Goal: Task Accomplishment & Management: Manage account settings

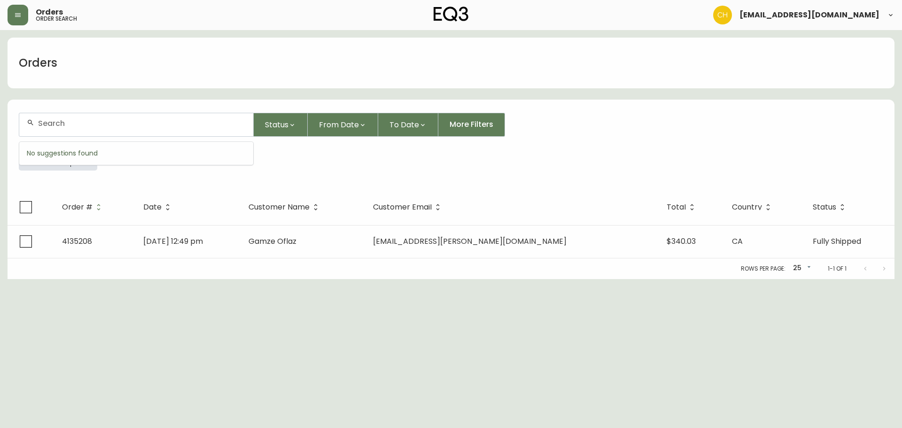
drag, startPoint x: 105, startPoint y: 125, endPoint x: 113, endPoint y: 131, distance: 10.1
click at [112, 130] on div at bounding box center [136, 124] width 234 height 23
type input "4135634"
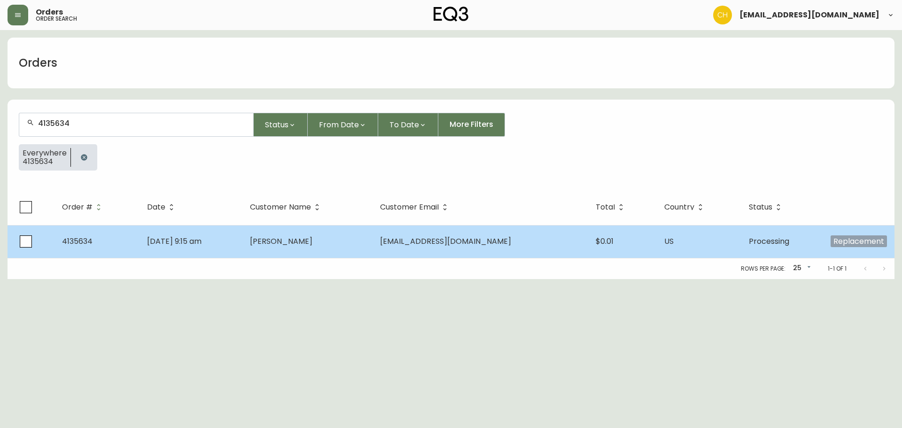
click at [312, 239] on span "[PERSON_NAME]" at bounding box center [281, 241] width 62 height 11
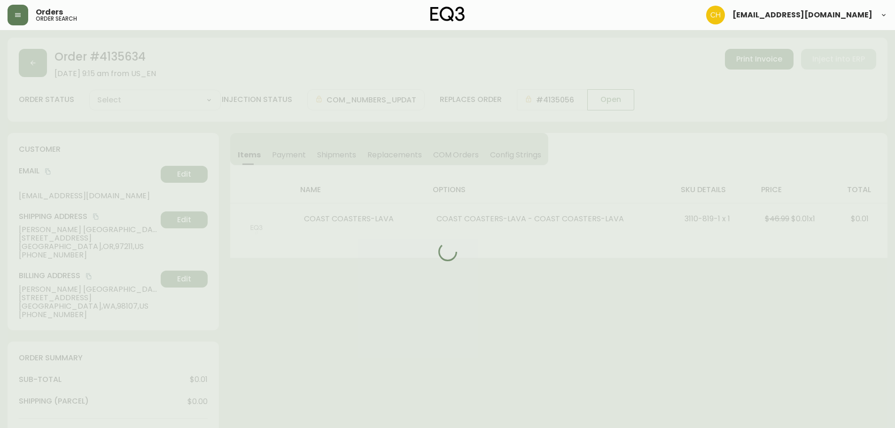
type input "Processing"
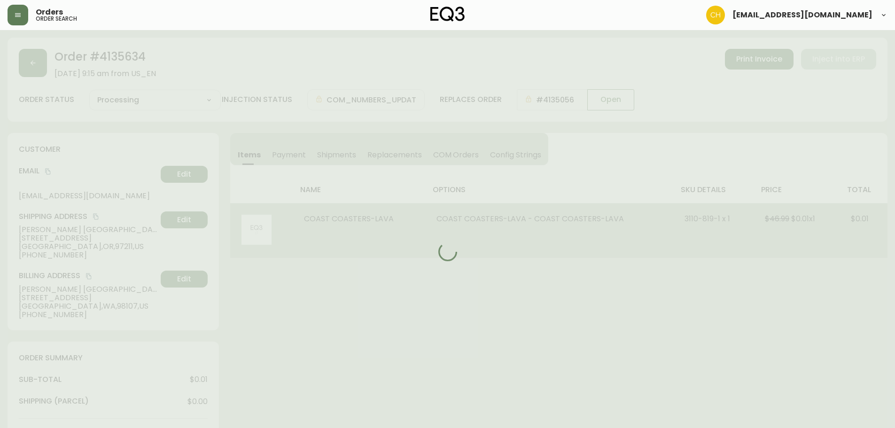
select select "PROCESSING"
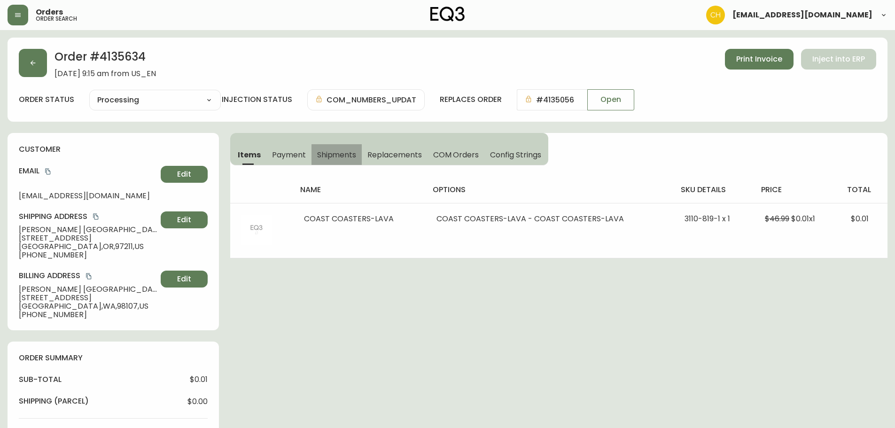
click at [339, 155] on span "Shipments" at bounding box center [336, 155] width 39 height 10
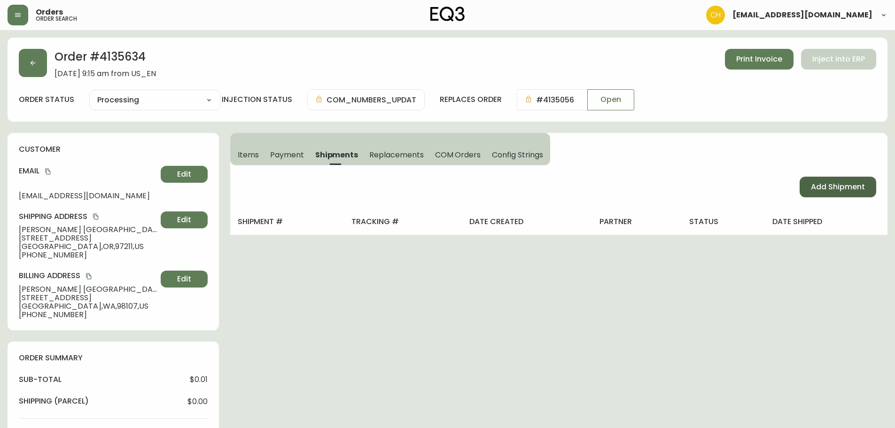
click at [822, 184] on span "Add Shipment" at bounding box center [838, 187] width 54 height 10
select select "PENDING"
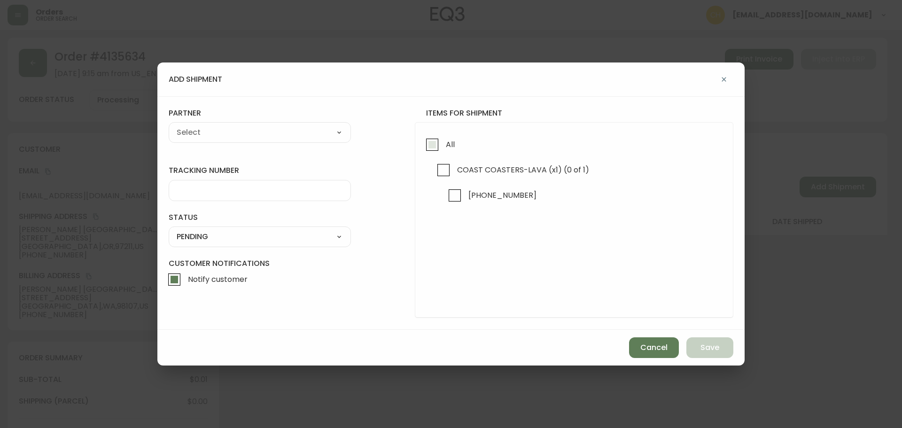
click at [437, 147] on input "All" at bounding box center [433, 145] width 22 height 22
checkbox input "true"
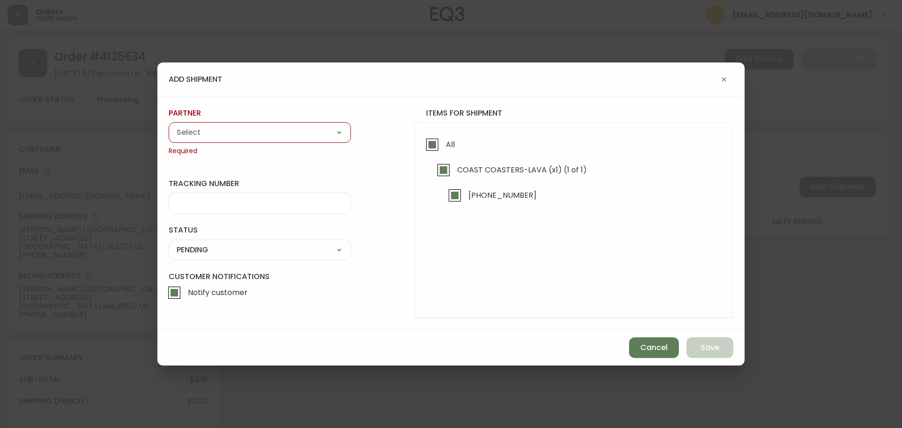
click at [308, 137] on select "A Move to Remember LLC ABF Freight Alero [PERSON_NAME] Canada Post Canpar Expre…" at bounding box center [260, 132] width 182 height 14
select select "cjy0a9taa01x001669l98m63c"
click at [169, 125] on select "A Move to Remember LLC ABF Freight Alero [PERSON_NAME] Canada Post Canpar Expre…" at bounding box center [260, 132] width 182 height 14
type input "FedEx"
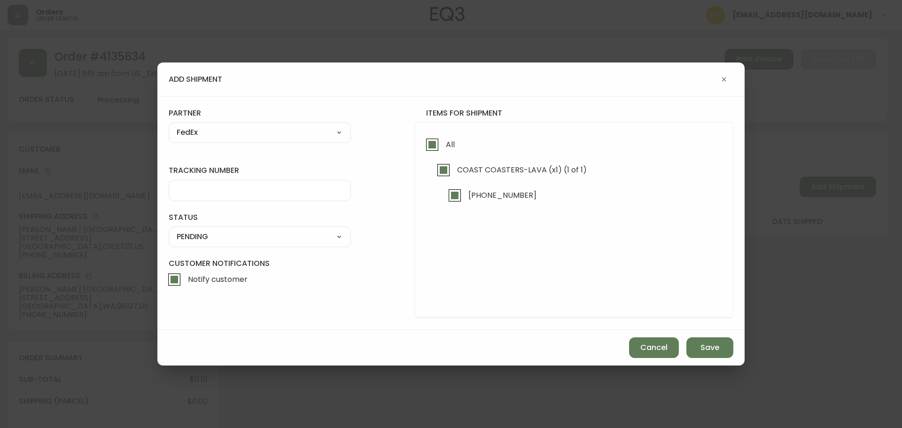
click at [200, 196] on div at bounding box center [260, 190] width 182 height 21
type input "455177310662"
click at [212, 237] on select "SHIPPED PENDING CANCELLED" at bounding box center [260, 237] width 182 height 14
click at [169, 230] on select "SHIPPED PENDING CANCELLED" at bounding box center [260, 237] width 182 height 14
select select "PENDING"
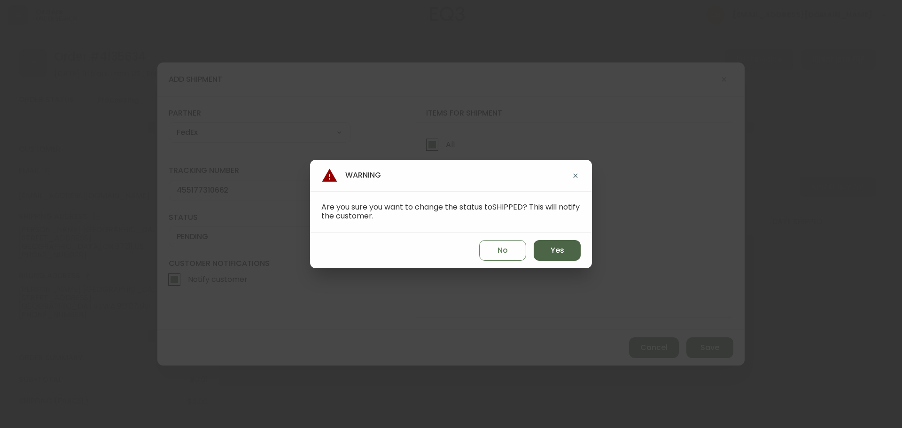
click at [555, 253] on span "Yes" at bounding box center [558, 250] width 14 height 10
type input "SHIPPED"
select select "SHIPPED"
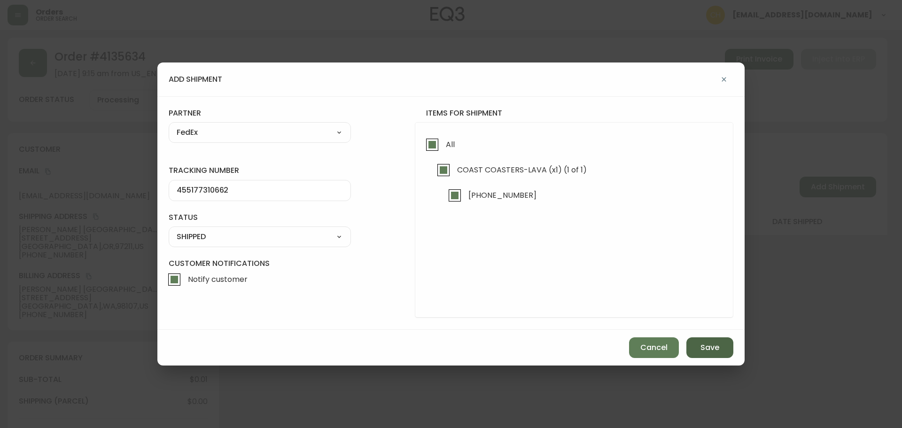
click at [704, 344] on span "Save" at bounding box center [710, 348] width 19 height 10
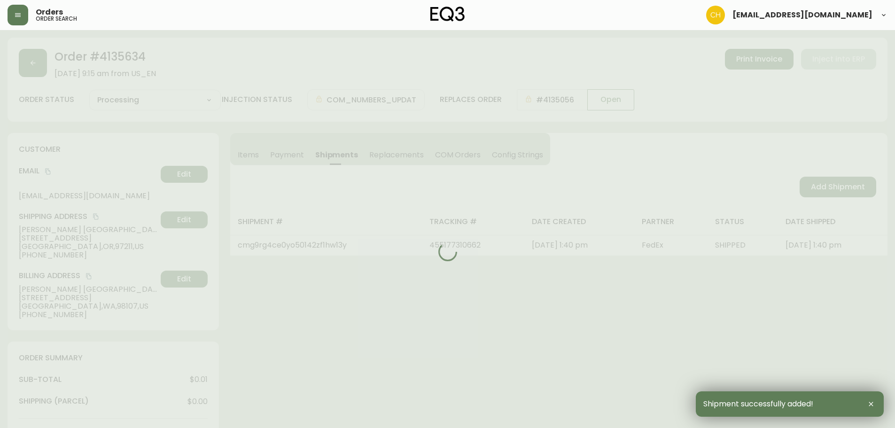
type input "Fully Shipped"
select select "FULLY_SHIPPED"
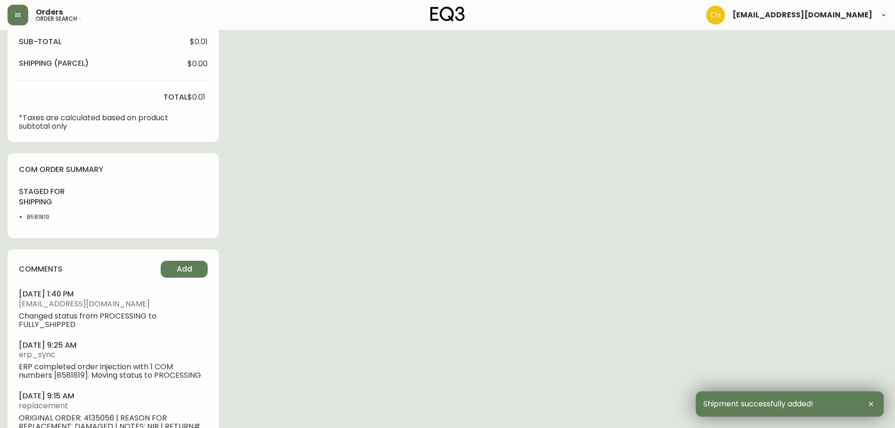
scroll to position [386, 0]
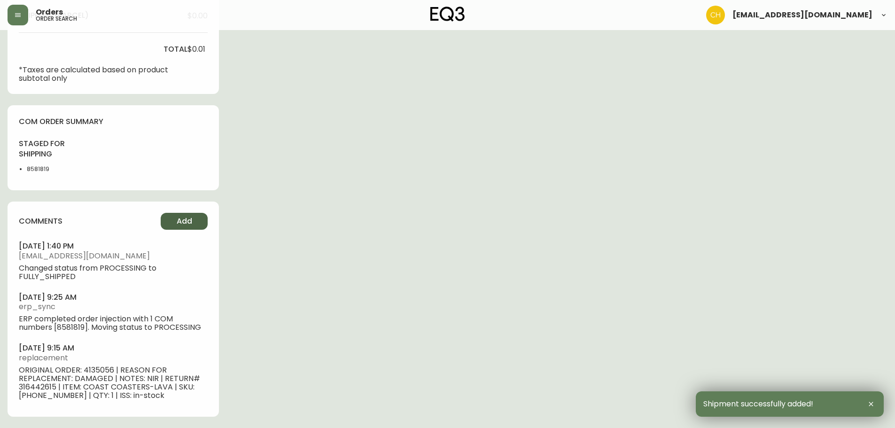
click at [168, 214] on button "Add" at bounding box center [184, 221] width 47 height 17
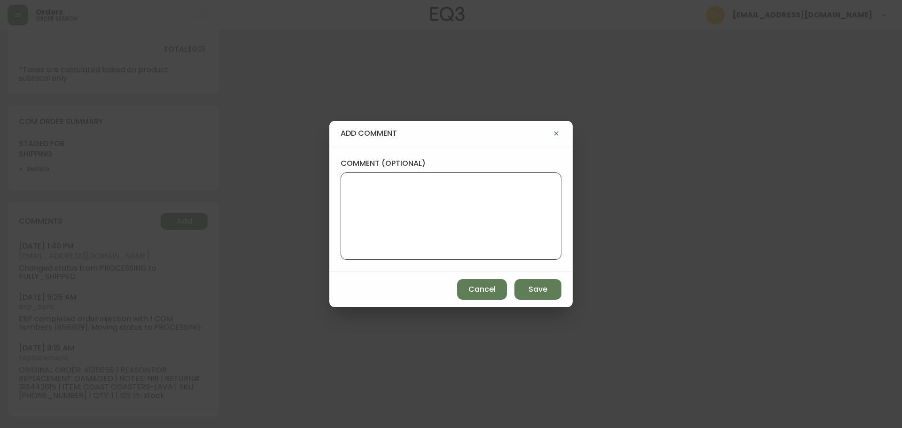
click at [368, 193] on textarea "comment (optional)" at bounding box center [451, 216] width 205 height 75
type textarea "c"
type textarea "CH"
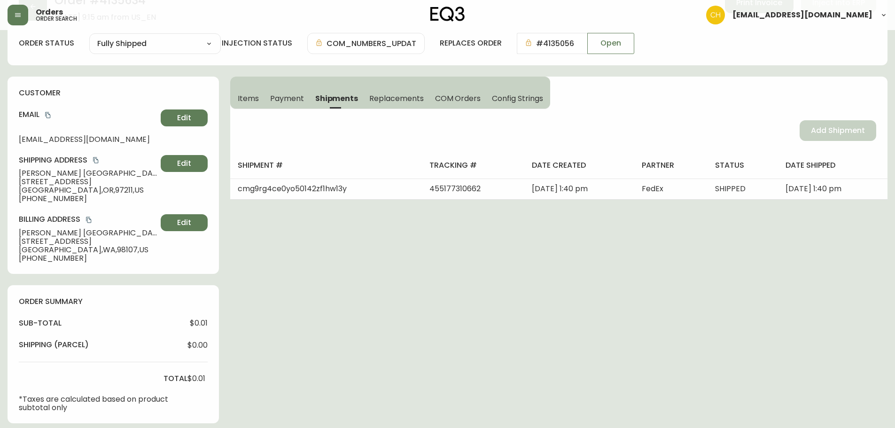
scroll to position [0, 0]
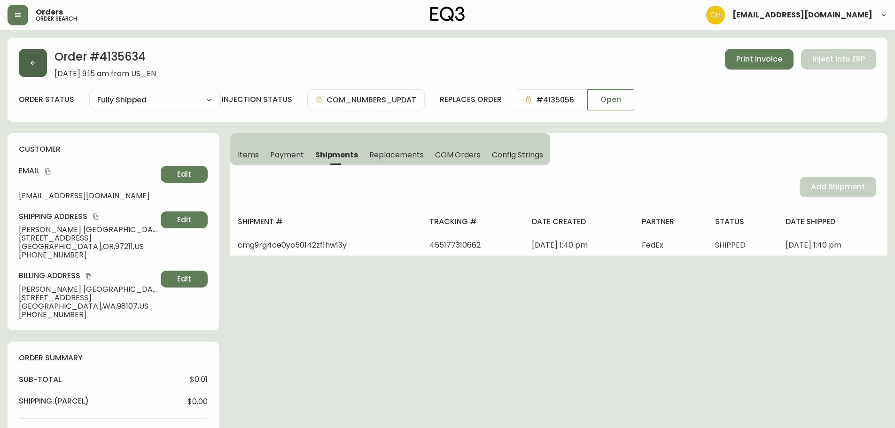
click at [39, 72] on button "button" at bounding box center [33, 63] width 28 height 28
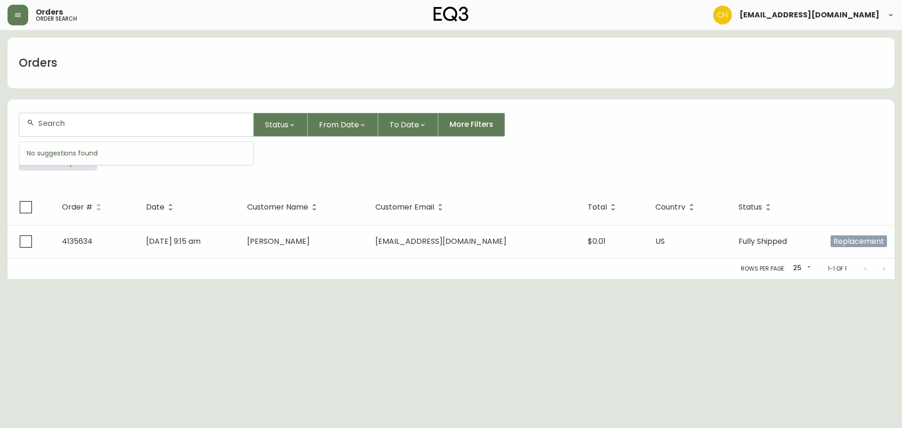
drag, startPoint x: 45, startPoint y: 124, endPoint x: 56, endPoint y: 111, distance: 17.3
click at [55, 113] on div at bounding box center [136, 125] width 235 height 24
type input "4135622"
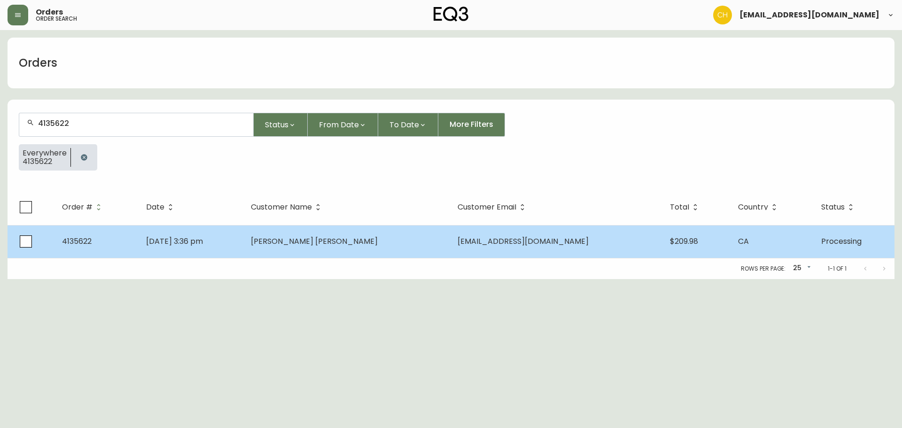
click at [312, 249] on td "[PERSON_NAME] [PERSON_NAME]" at bounding box center [346, 241] width 207 height 33
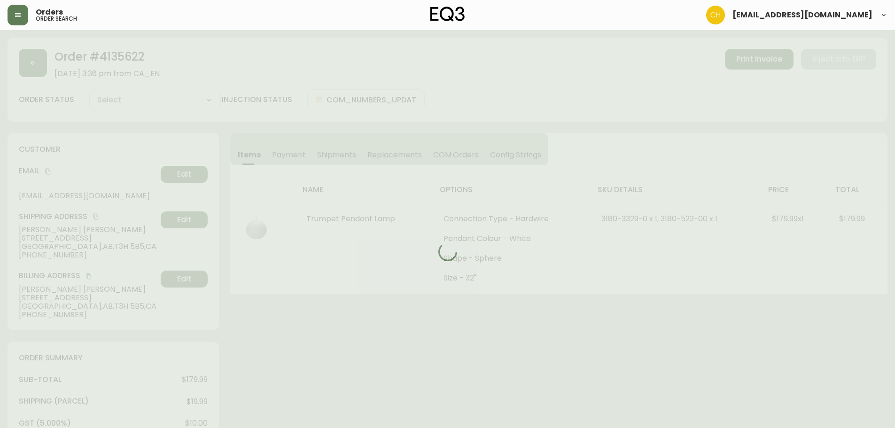
type input "Processing"
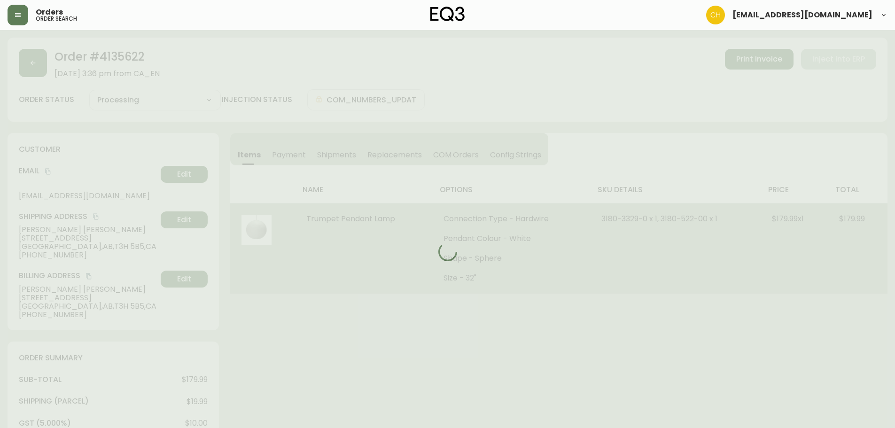
select select "PROCESSING"
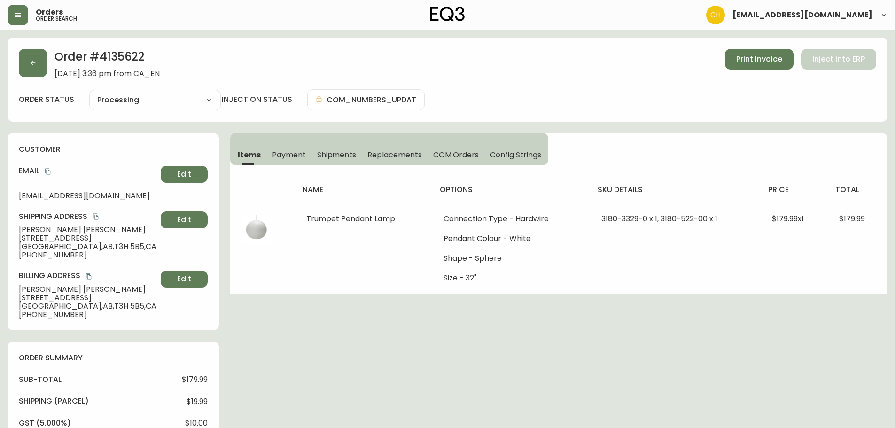
drag, startPoint x: 335, startPoint y: 153, endPoint x: 382, endPoint y: 161, distance: 47.3
click at [336, 153] on span "Shipments" at bounding box center [336, 155] width 39 height 10
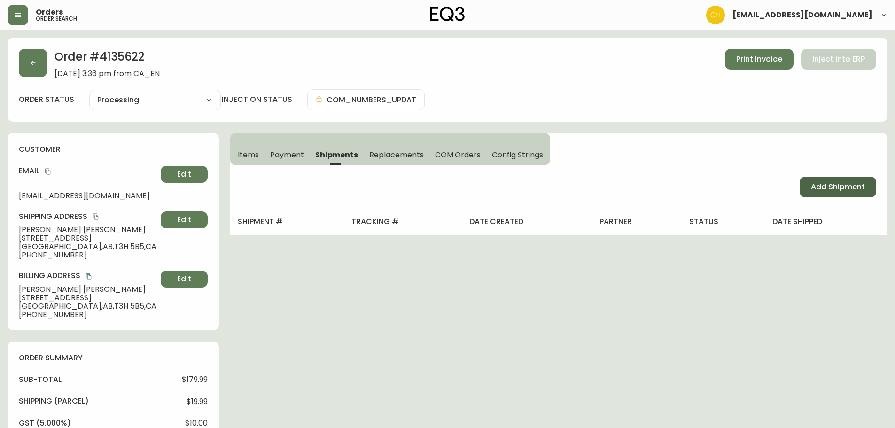
click at [813, 186] on span "Add Shipment" at bounding box center [838, 187] width 54 height 10
select select "PENDING"
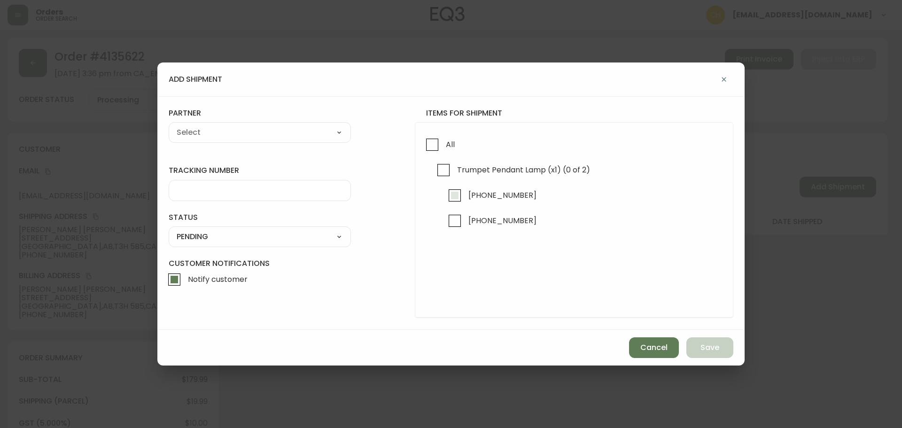
click at [451, 196] on input "[PHONE_NUMBER]" at bounding box center [455, 196] width 22 height 22
checkbox input "true"
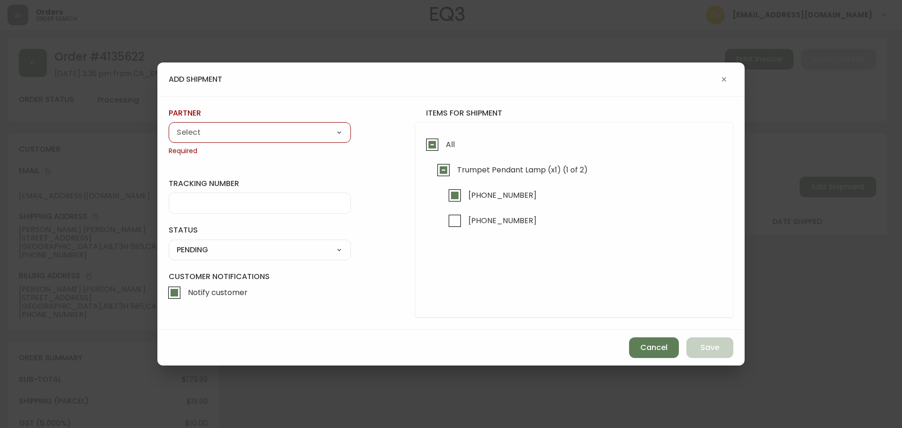
click at [252, 133] on select "A Move to Remember LLC ABF Freight Alero [PERSON_NAME] Canada Post Canpar Expre…" at bounding box center [260, 132] width 182 height 14
select select "cjy0a9taa01x001669l98m63c"
click at [169, 125] on select "A Move to Remember LLC ABF Freight Alero [PERSON_NAME] Canada Post Canpar Expre…" at bounding box center [260, 132] width 182 height 14
type input "FedEx"
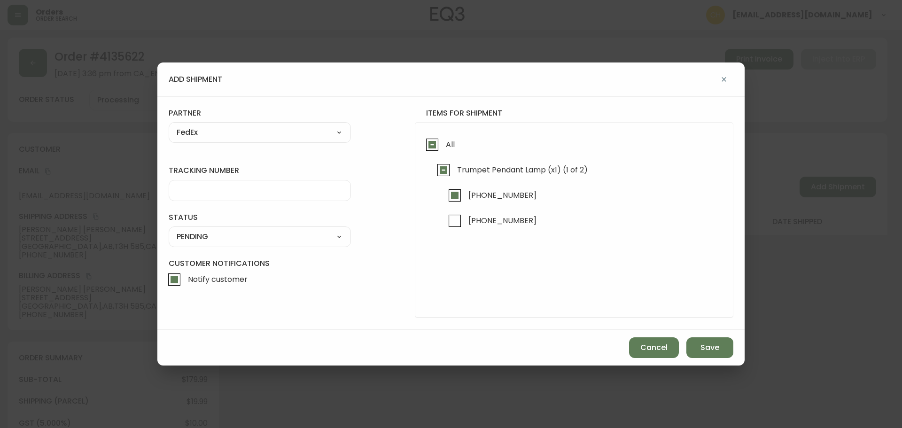
click at [192, 182] on div at bounding box center [260, 190] width 182 height 21
type input "455183579894"
click at [201, 238] on select "SHIPPED PENDING CANCELLED" at bounding box center [260, 237] width 182 height 14
click at [169, 230] on select "SHIPPED PENDING CANCELLED" at bounding box center [260, 237] width 182 height 14
select select "PENDING"
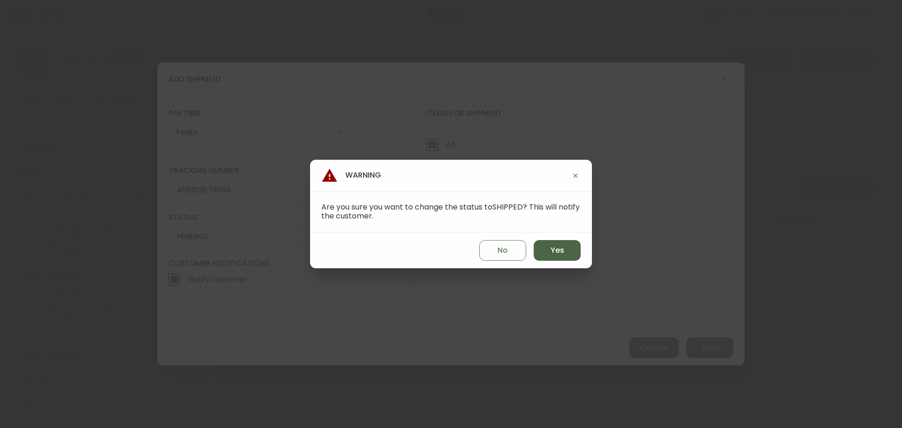
click at [559, 250] on span "Yes" at bounding box center [558, 250] width 14 height 10
type input "SHIPPED"
select select "SHIPPED"
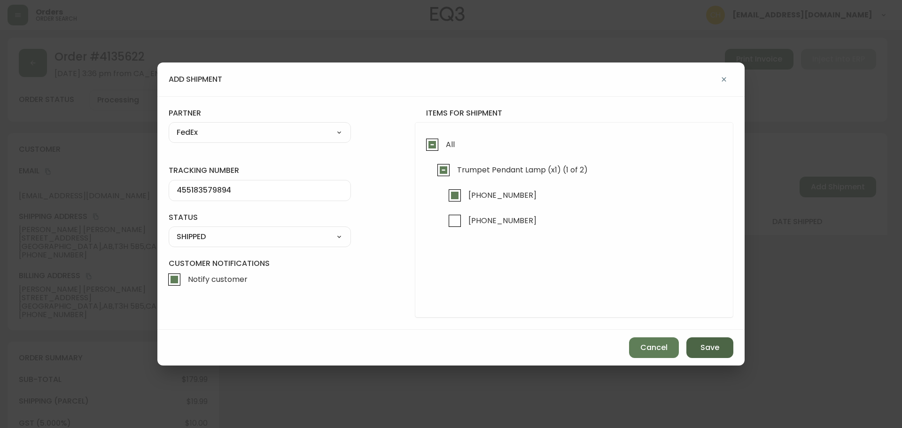
click at [699, 346] on button "Save" at bounding box center [710, 347] width 47 height 21
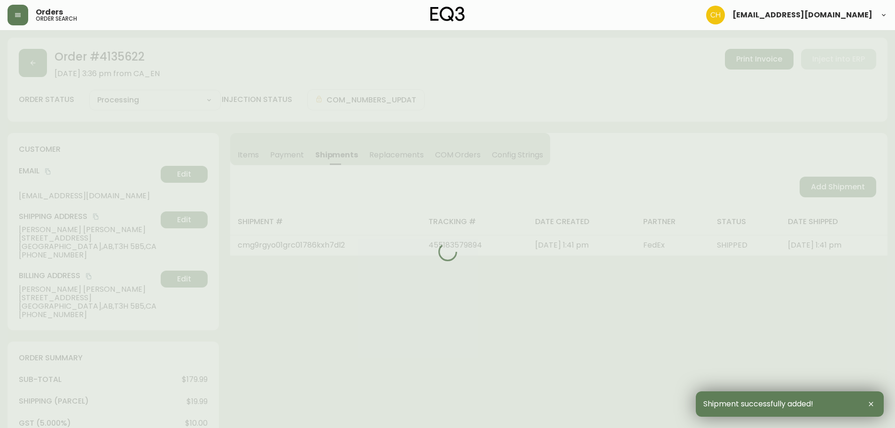
type input "Partially Shipped"
select select "PARTIALLY_SHIPPED"
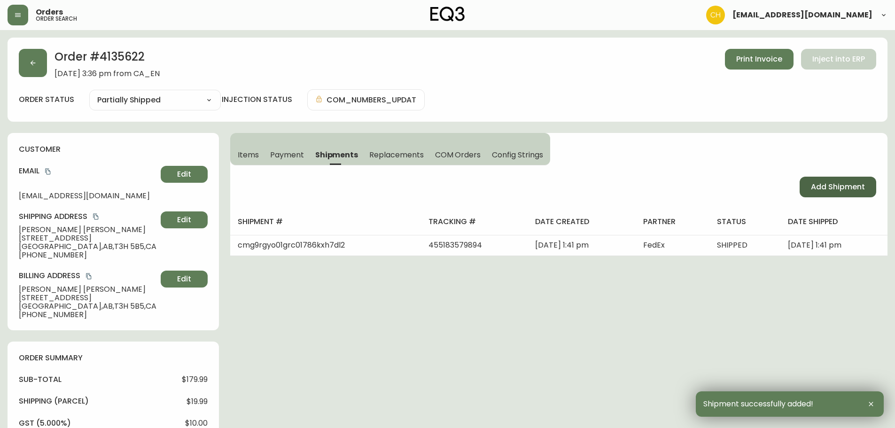
click at [835, 190] on span "Add Shipment" at bounding box center [838, 187] width 54 height 10
select select "PENDING"
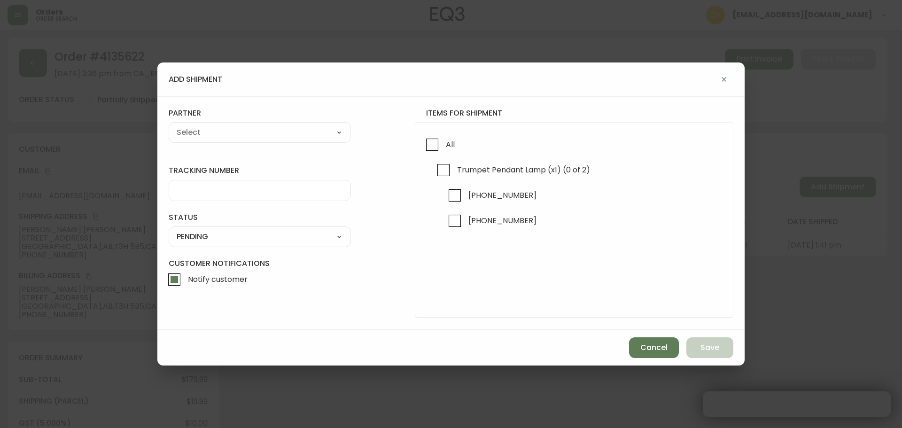
checkbox input "true"
click at [457, 219] on input "[PHONE_NUMBER]" at bounding box center [455, 221] width 22 height 22
checkbox input "true"
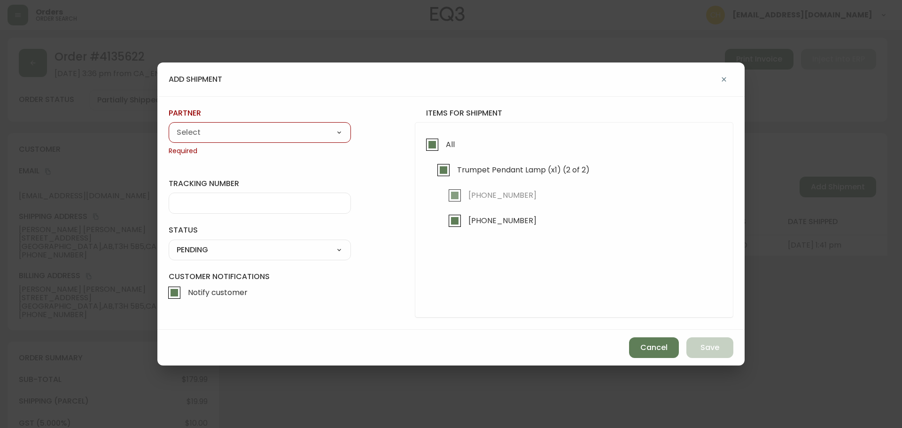
click at [271, 134] on select "A Move to Remember LLC ABF Freight Alero [PERSON_NAME] Canada Post Canpar Expre…" at bounding box center [260, 132] width 182 height 14
select select "cjy0a9taa01x001669l98m63c"
click at [169, 125] on select "A Move to Remember LLC ABF Freight Alero [PERSON_NAME] Canada Post Canpar Expre…" at bounding box center [260, 132] width 182 height 14
type input "FedEx"
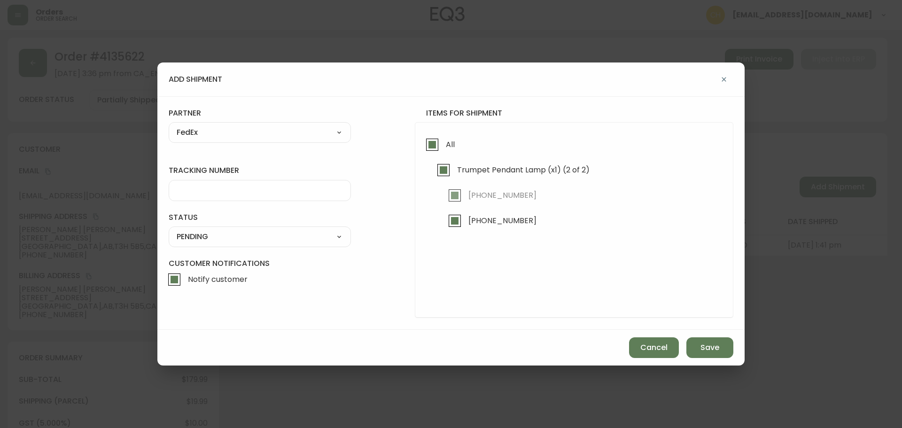
click at [216, 191] on input "tracking number" at bounding box center [260, 190] width 166 height 9
type input "455183579909"
click at [239, 240] on select "SHIPPED PENDING CANCELLED" at bounding box center [260, 237] width 182 height 14
click at [169, 230] on select "SHIPPED PENDING CANCELLED" at bounding box center [260, 237] width 182 height 14
select select "PENDING"
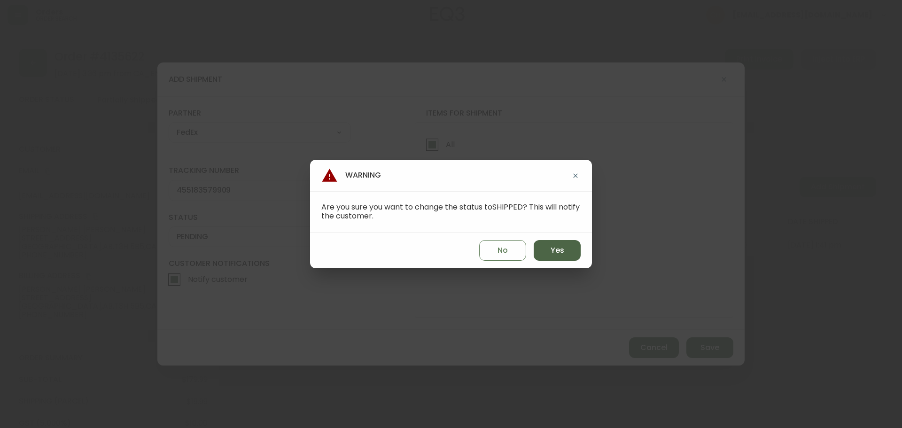
click at [559, 260] on button "Yes" at bounding box center [557, 250] width 47 height 21
type input "SHIPPED"
select select "SHIPPED"
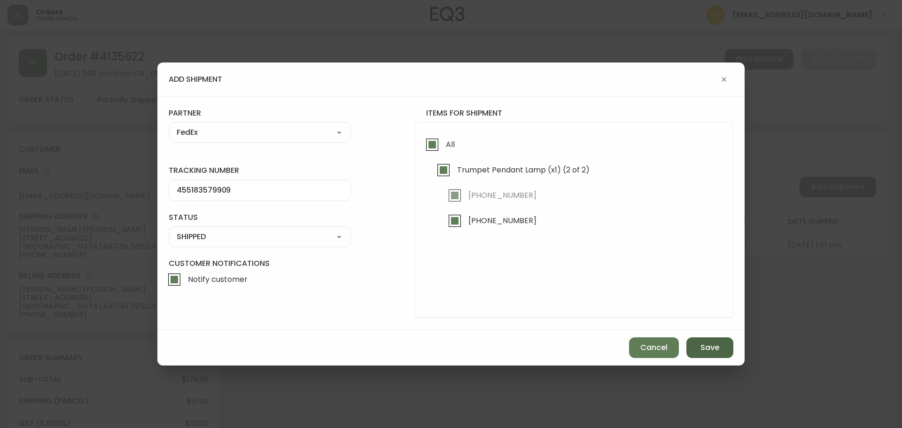
click at [712, 353] on span "Save" at bounding box center [710, 348] width 19 height 10
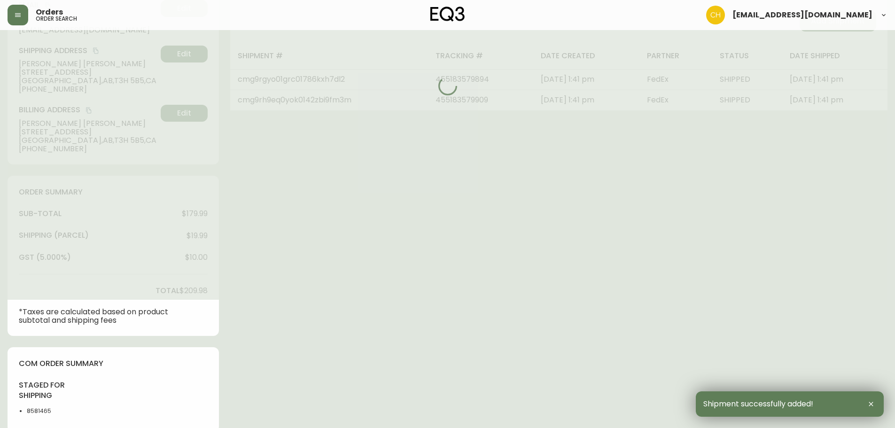
type input "Fully Shipped"
select select "FULLY_SHIPPED"
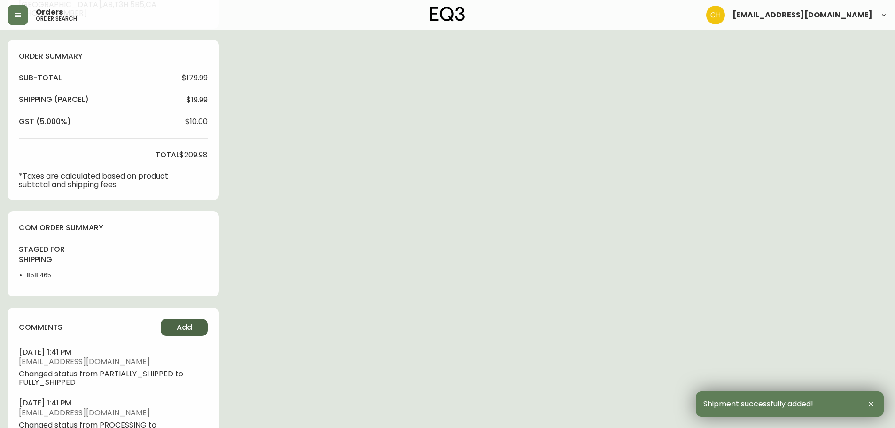
scroll to position [390, 0]
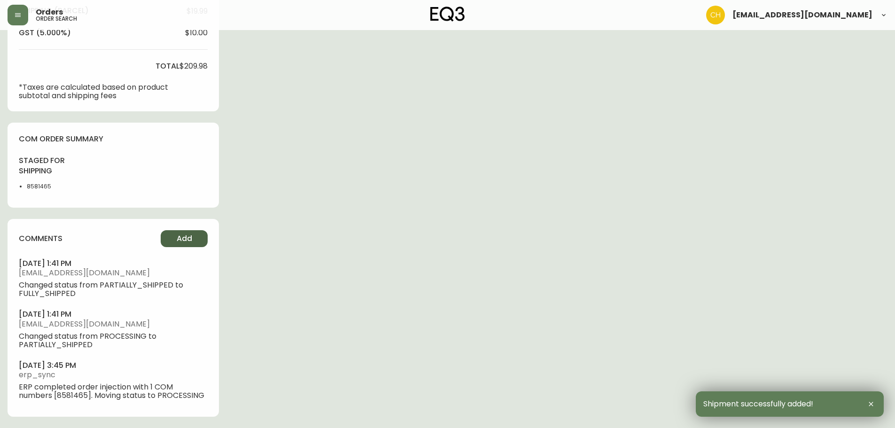
click at [193, 241] on button "Add" at bounding box center [184, 238] width 47 height 17
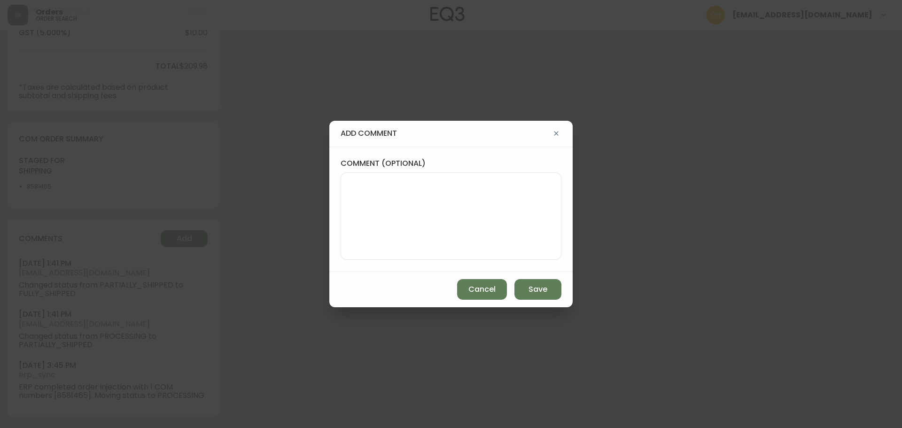
click at [367, 211] on textarea "comment (optional)" at bounding box center [451, 216] width 205 height 75
type textarea "CH"
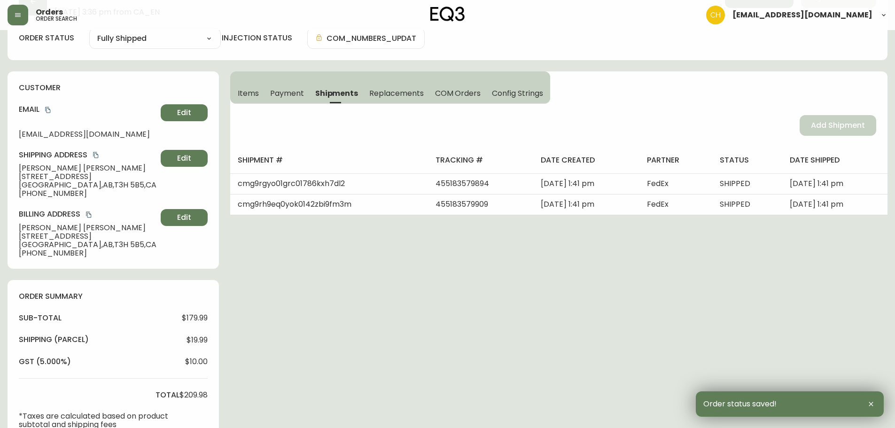
scroll to position [0, 0]
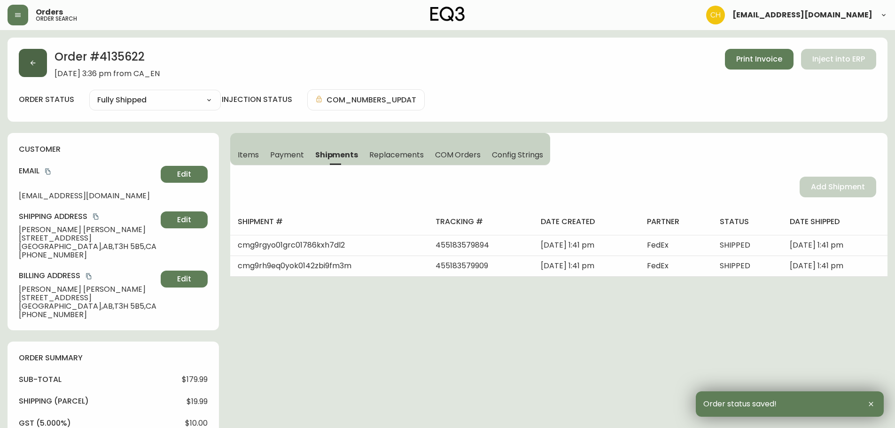
click at [42, 67] on button "button" at bounding box center [33, 63] width 28 height 28
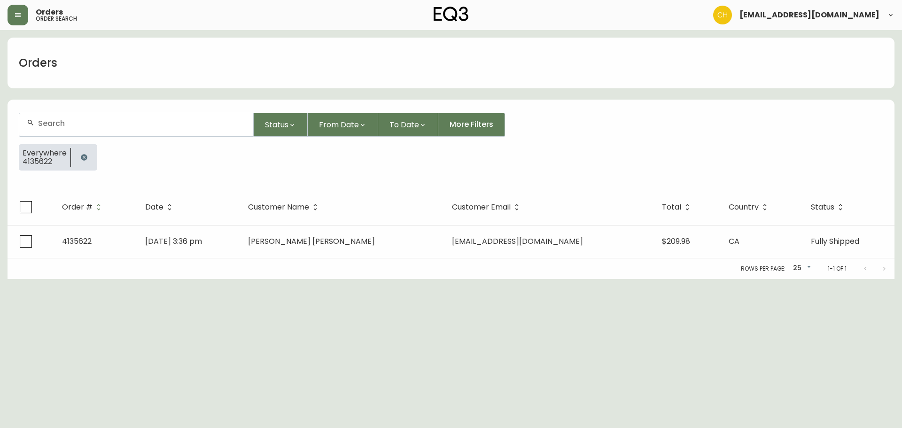
click at [83, 127] on input "text" at bounding box center [142, 123] width 208 height 9
type input "4135624"
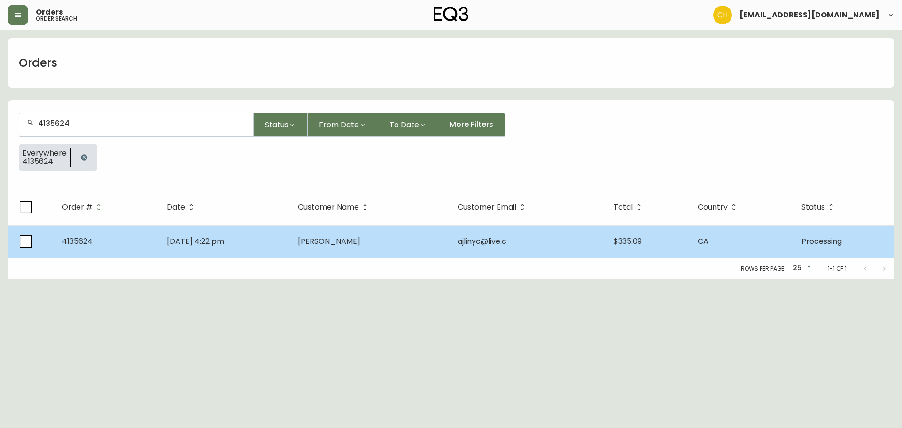
click at [290, 254] on td "[DATE] 4:22 pm" at bounding box center [224, 241] width 131 height 33
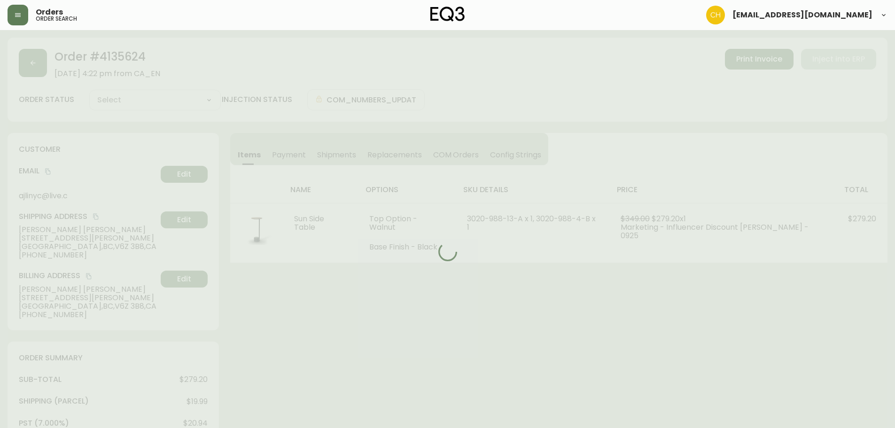
type input "Processing"
select select "PROCESSING"
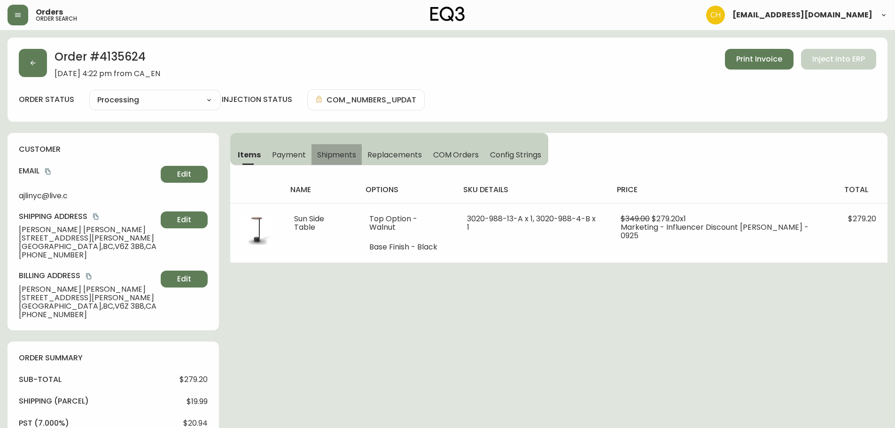
click at [337, 156] on span "Shipments" at bounding box center [336, 155] width 39 height 10
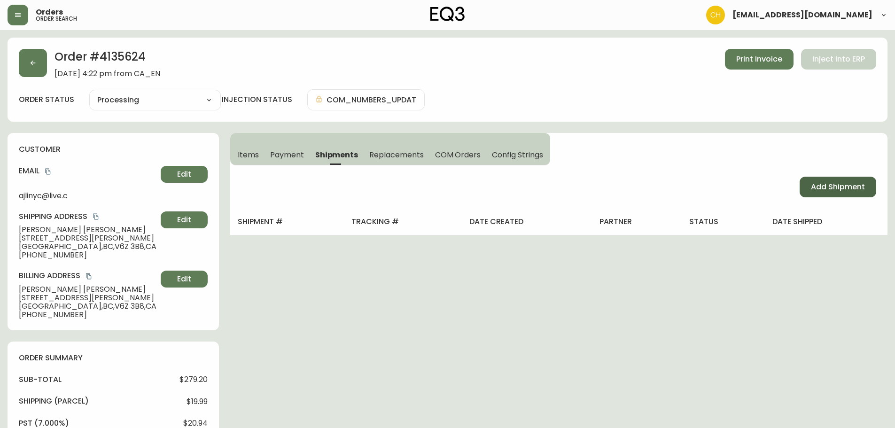
click at [812, 188] on span "Add Shipment" at bounding box center [838, 187] width 54 height 10
select select "PENDING"
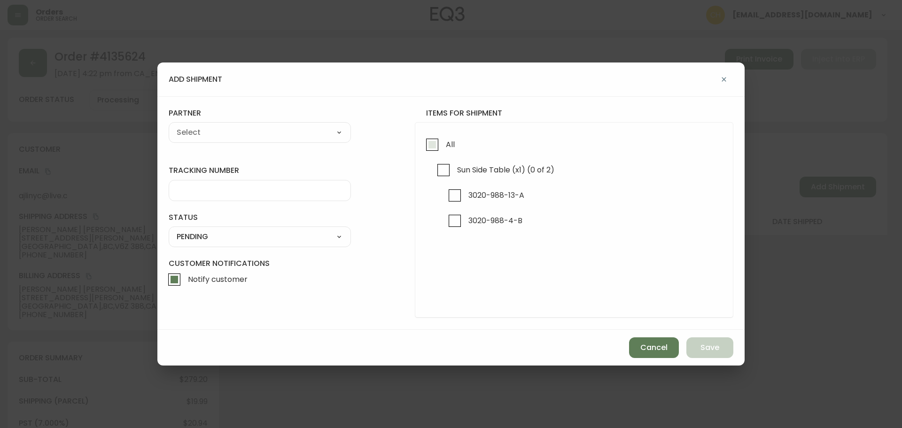
drag, startPoint x: 434, startPoint y: 149, endPoint x: 415, endPoint y: 148, distance: 19.3
click at [434, 148] on input "All" at bounding box center [433, 145] width 22 height 22
checkbox input "true"
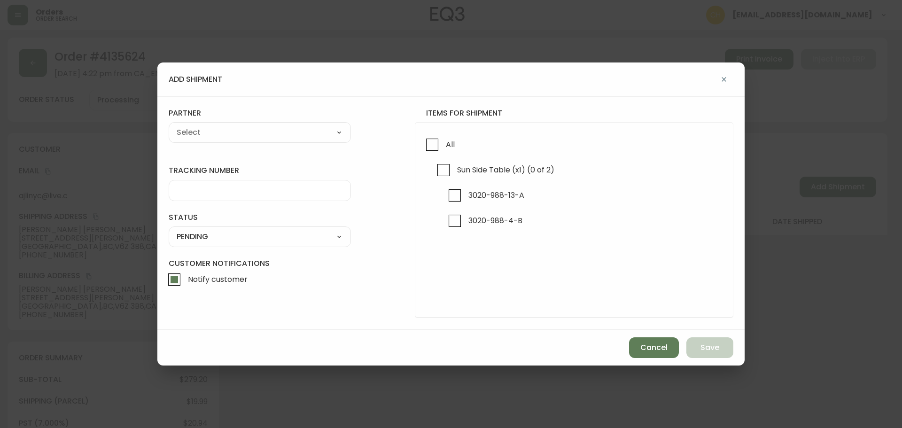
checkbox input "true"
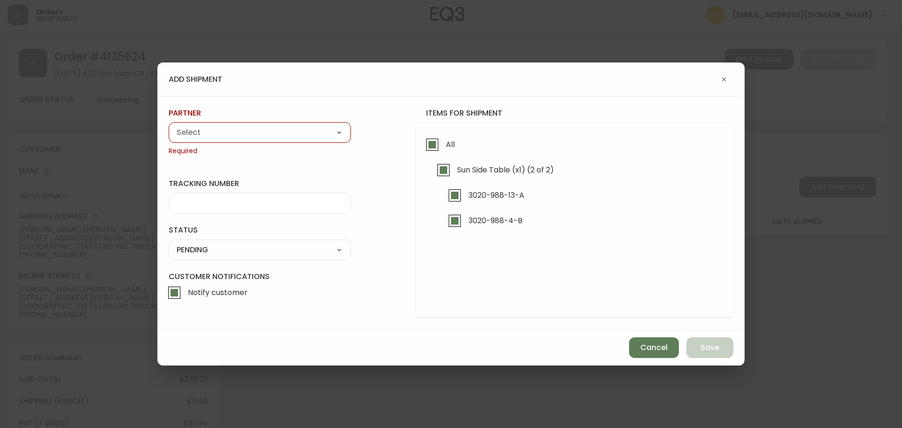
click at [286, 139] on select "A Move to Remember LLC ABF Freight Alero [PERSON_NAME] Canada Post Canpar Expre…" at bounding box center [260, 132] width 182 height 14
select select "cjy0a9taa01x001669l98m63c"
click at [169, 125] on select "A Move to Remember LLC ABF Freight Alero [PERSON_NAME] Canada Post Canpar Expre…" at bounding box center [260, 132] width 182 height 14
type input "FedEx"
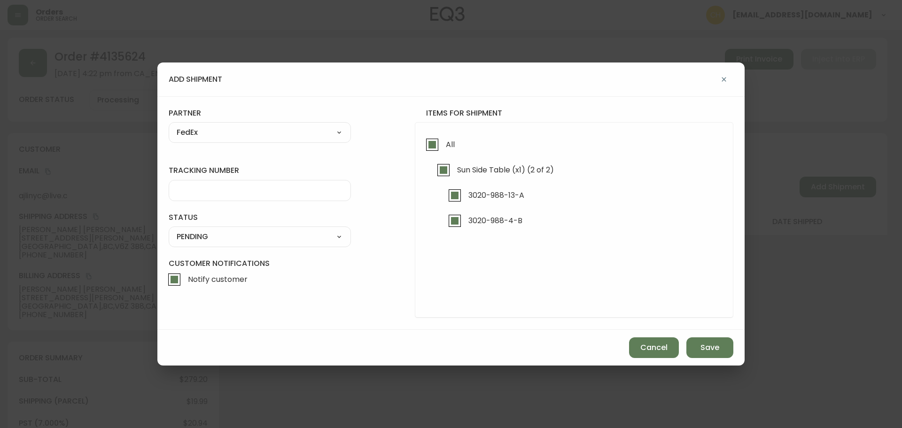
click at [206, 190] on input "tracking number" at bounding box center [260, 190] width 166 height 9
type input "455183579910"
click at [199, 242] on select "SHIPPED PENDING CANCELLED" at bounding box center [260, 237] width 182 height 14
click at [169, 230] on select "SHIPPED PENDING CANCELLED" at bounding box center [260, 237] width 182 height 14
select select "PENDING"
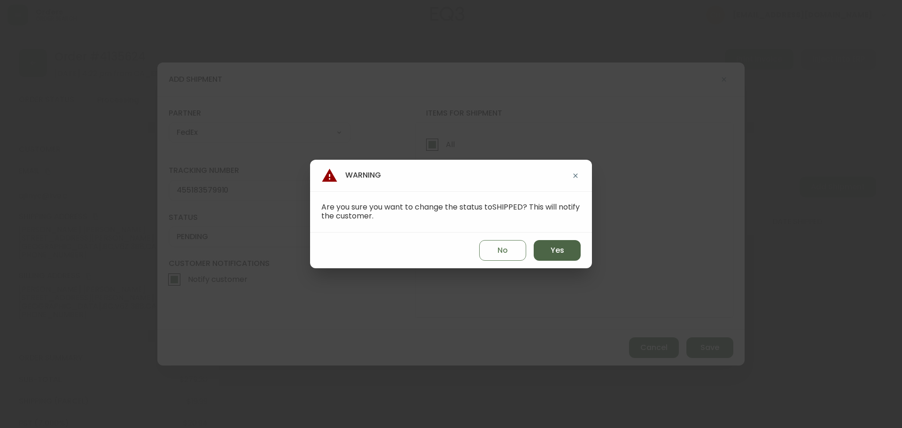
drag, startPoint x: 552, startPoint y: 241, endPoint x: 555, endPoint y: 245, distance: 5.4
click at [554, 241] on button "Yes" at bounding box center [557, 250] width 47 height 21
type input "SHIPPED"
select select "SHIPPED"
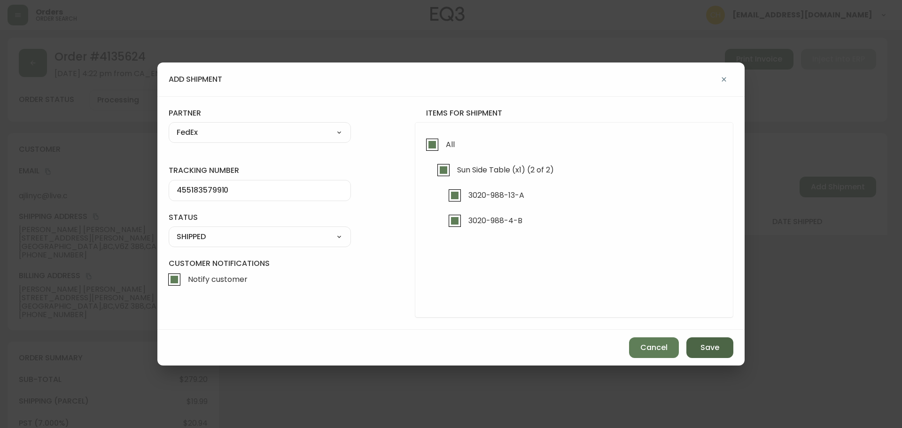
click at [702, 348] on span "Save" at bounding box center [710, 348] width 19 height 10
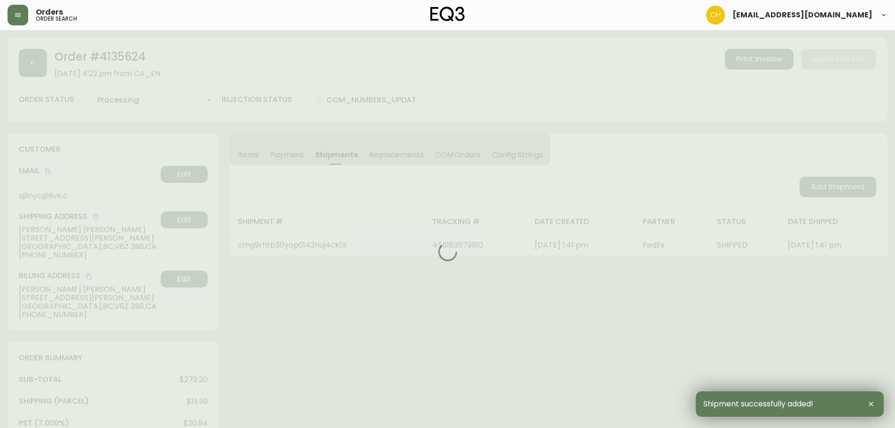
type input "Fully Shipped"
select select "FULLY_SHIPPED"
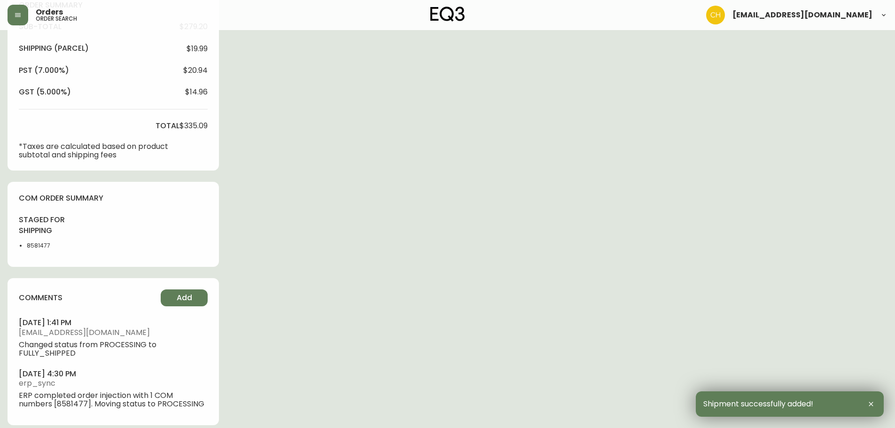
scroll to position [361, 0]
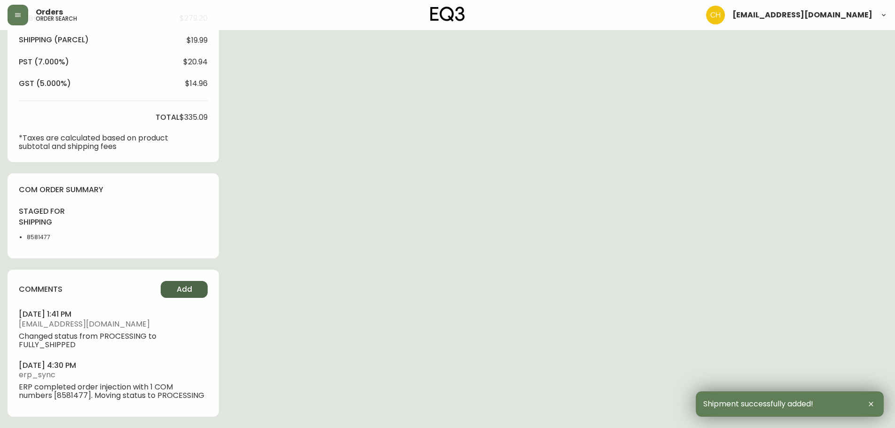
click at [194, 288] on button "Add" at bounding box center [184, 289] width 47 height 17
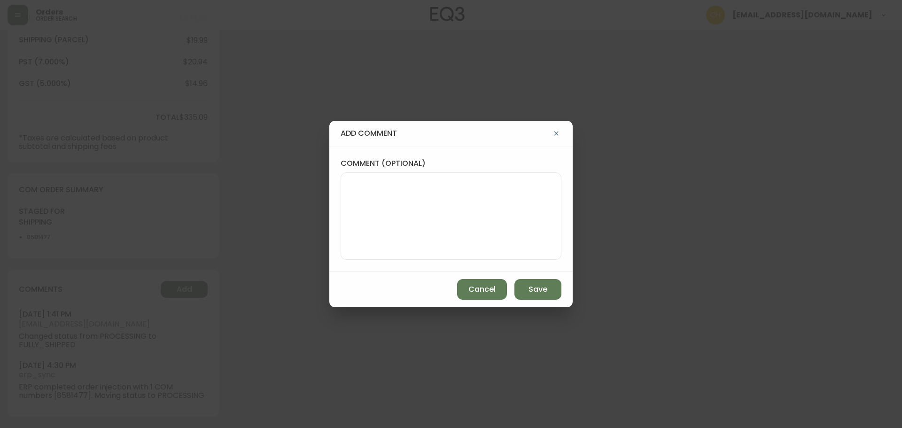
click at [356, 232] on textarea "comment (optional)" at bounding box center [451, 216] width 205 height 75
type textarea "CH"
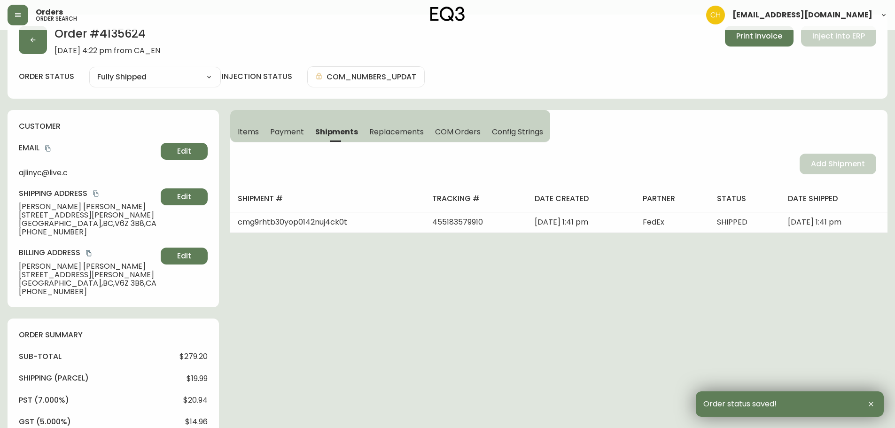
scroll to position [0, 0]
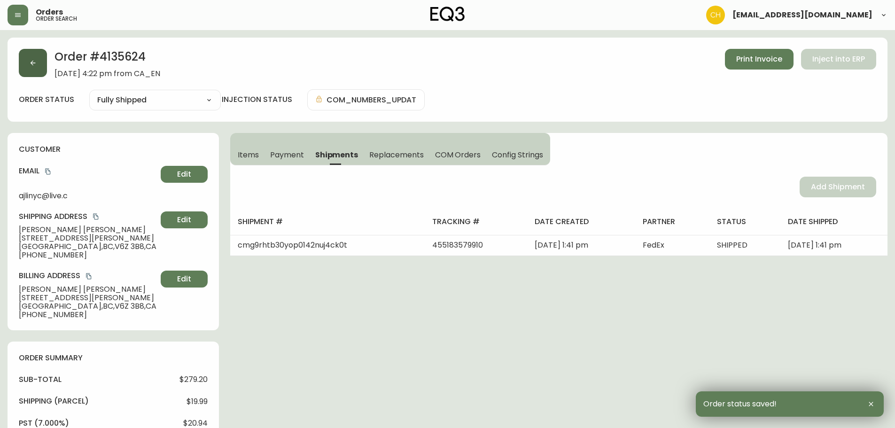
click at [35, 69] on button "button" at bounding box center [33, 63] width 28 height 28
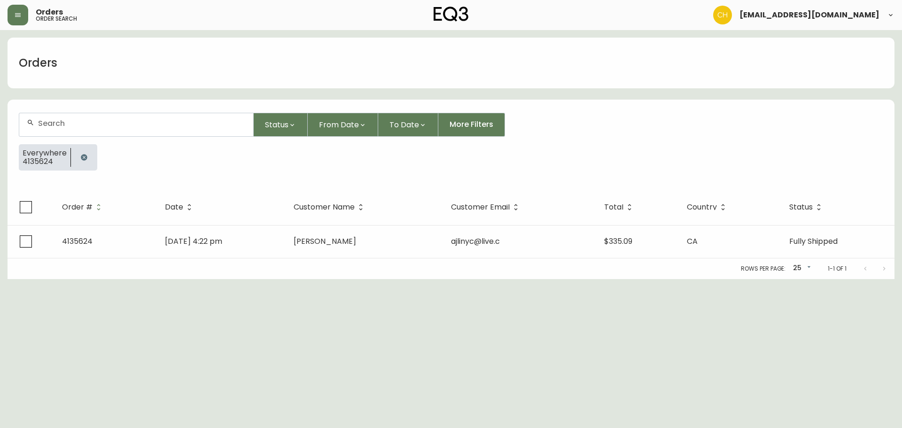
drag, startPoint x: 51, startPoint y: 118, endPoint x: 56, endPoint y: 118, distance: 5.2
click at [55, 118] on div at bounding box center [136, 124] width 234 height 23
type input "4135615"
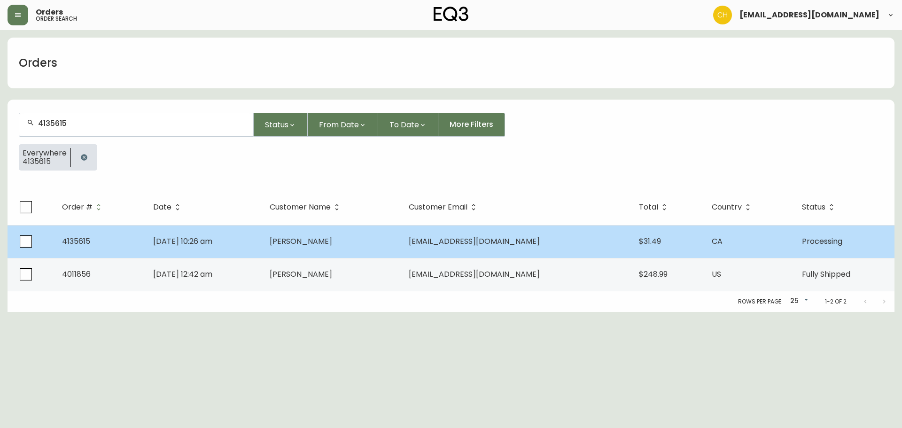
click at [313, 242] on span "[PERSON_NAME]" at bounding box center [301, 241] width 62 height 11
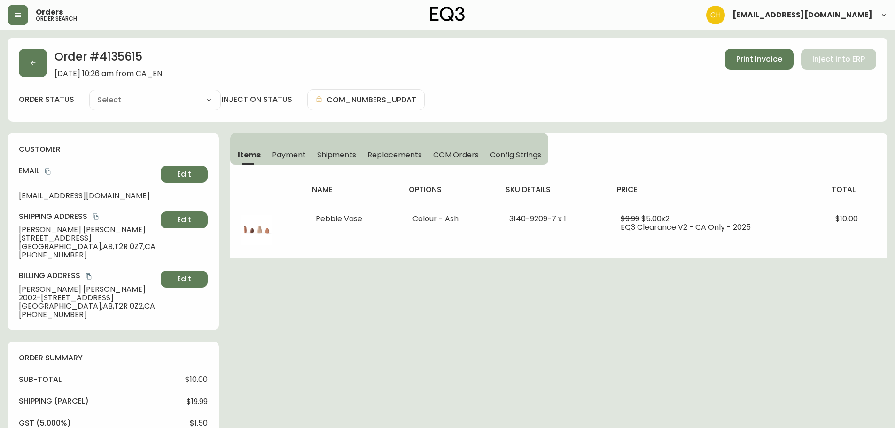
type input "Processing"
select select "PROCESSING"
click at [330, 154] on span "Shipments" at bounding box center [336, 155] width 39 height 10
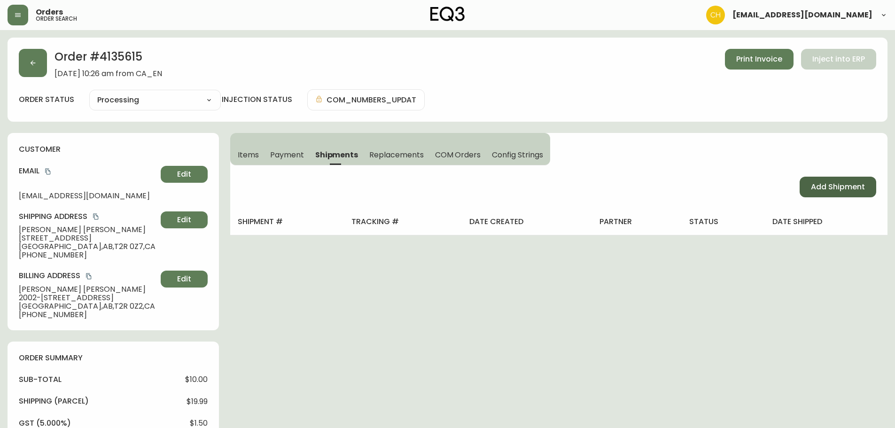
click at [836, 186] on span "Add Shipment" at bounding box center [838, 187] width 54 height 10
select select "PENDING"
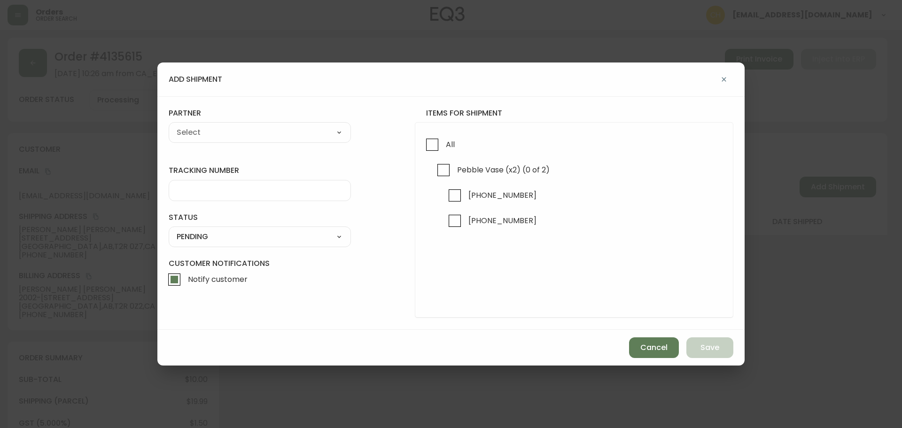
drag, startPoint x: 435, startPoint y: 143, endPoint x: 402, endPoint y: 143, distance: 33.4
click at [426, 143] on input "All" at bounding box center [433, 145] width 22 height 22
checkbox input "true"
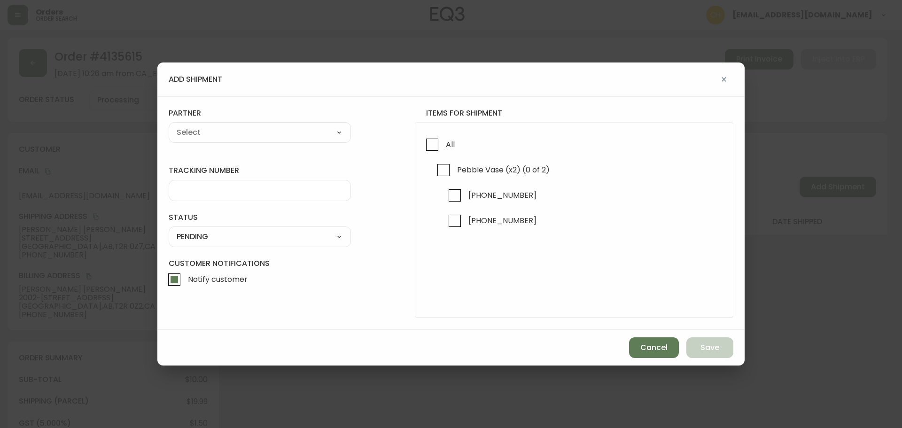
checkbox input "true"
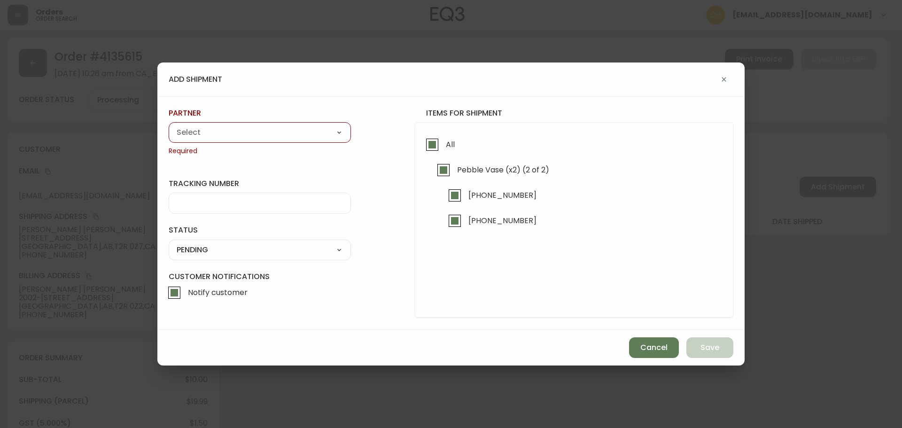
click at [284, 121] on div "partner A Move to Remember LLC ABF Freight Alero [PERSON_NAME] Canada Post Canp…" at bounding box center [260, 132] width 182 height 48
click at [284, 135] on select "A Move to Remember LLC ABF Freight Alero [PERSON_NAME] Canada Post Canpar Expre…" at bounding box center [260, 132] width 182 height 14
select select "cjy0a9taa01x001669l98m63c"
click at [169, 125] on select "A Move to Remember LLC ABF Freight Alero [PERSON_NAME] Canada Post Canpar Expre…" at bounding box center [260, 132] width 182 height 14
type input "FedEx"
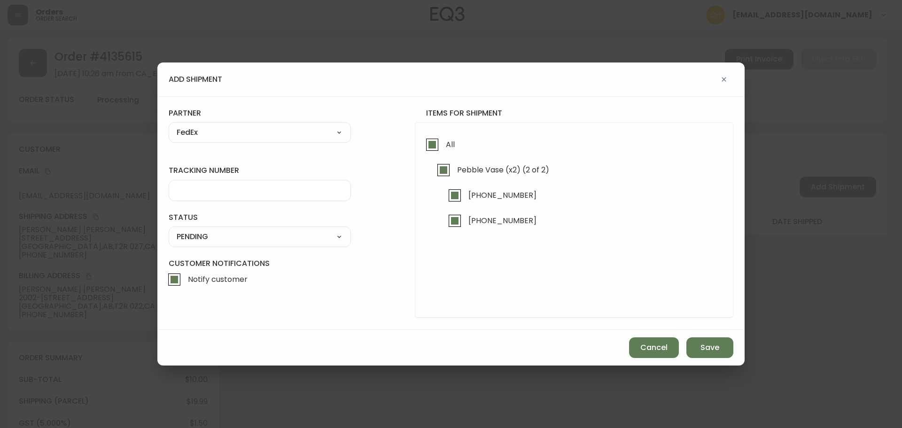
click at [190, 189] on input "tracking number" at bounding box center [260, 190] width 166 height 9
type input "455183579920"
click at [192, 233] on select "SHIPPED PENDING CANCELLED" at bounding box center [260, 237] width 182 height 14
click at [169, 230] on select "SHIPPED PENDING CANCELLED" at bounding box center [260, 237] width 182 height 14
select select "PENDING"
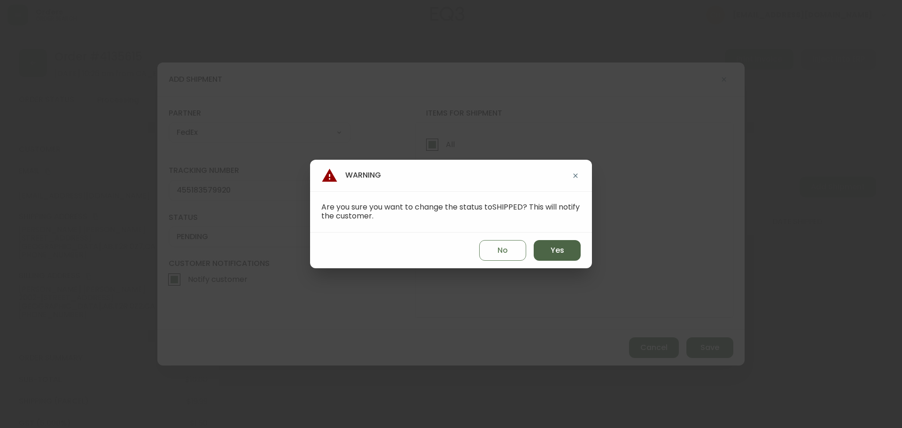
drag, startPoint x: 545, startPoint y: 250, endPoint x: 550, endPoint y: 254, distance: 5.7
click at [546, 250] on button "Yes" at bounding box center [557, 250] width 47 height 21
type input "SHIPPED"
select select "SHIPPED"
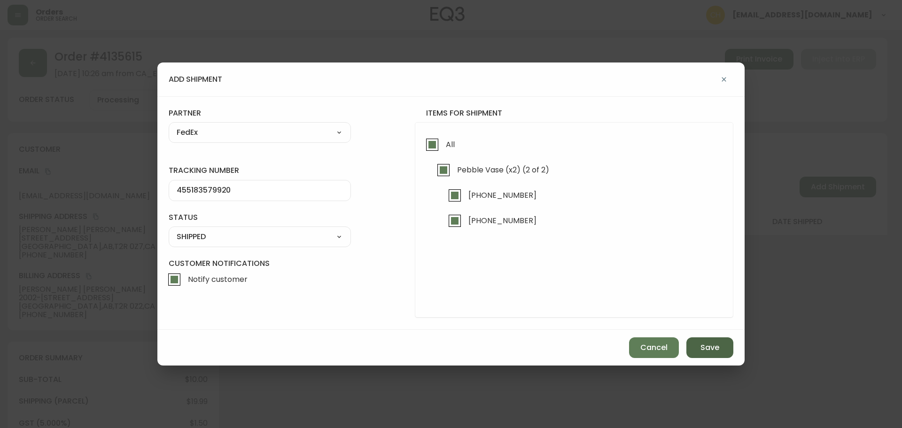
click at [712, 350] on span "Save" at bounding box center [710, 348] width 19 height 10
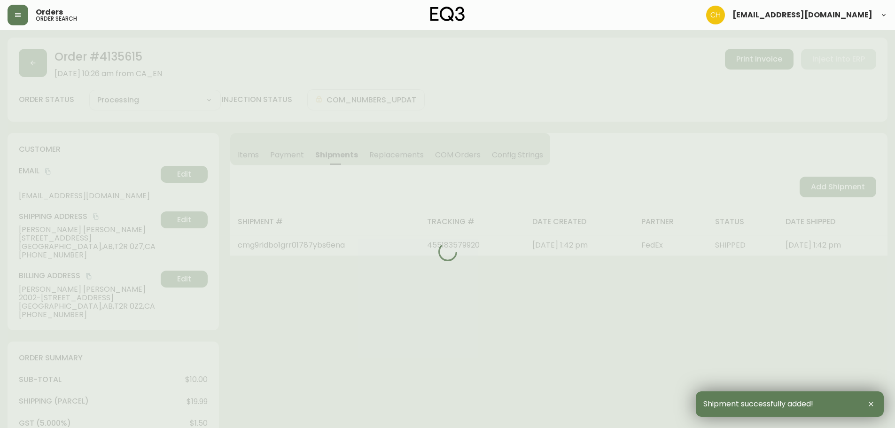
type input "Fully Shipped"
select select "FULLY_SHIPPED"
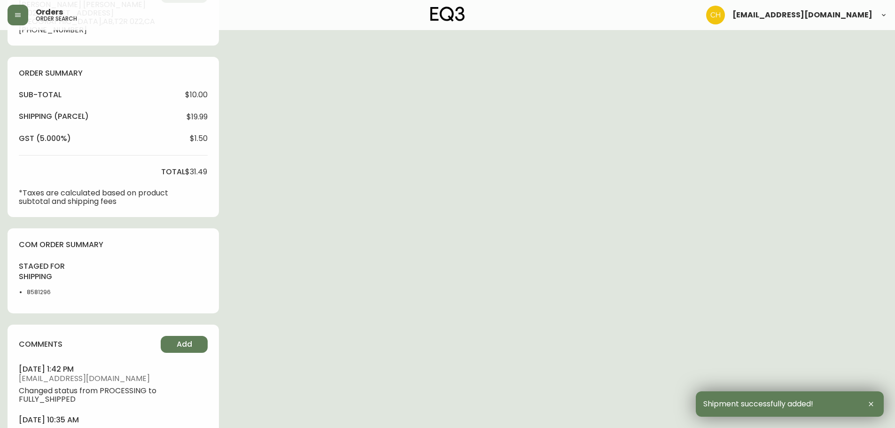
scroll to position [340, 0]
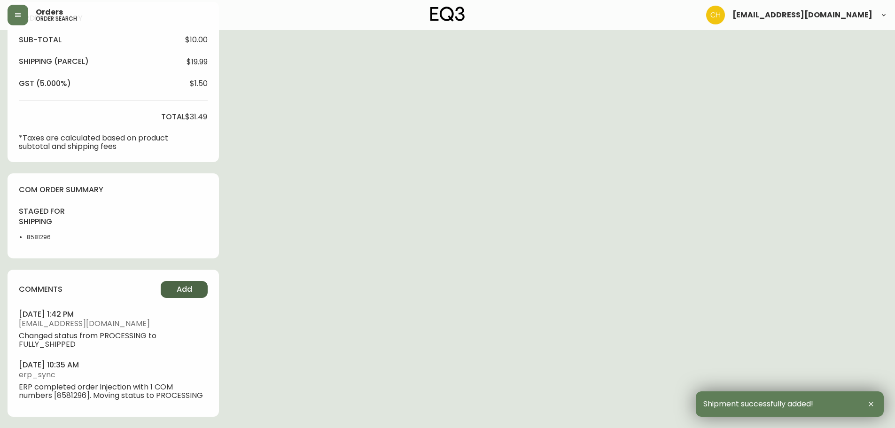
click at [167, 289] on button "Add" at bounding box center [184, 289] width 47 height 17
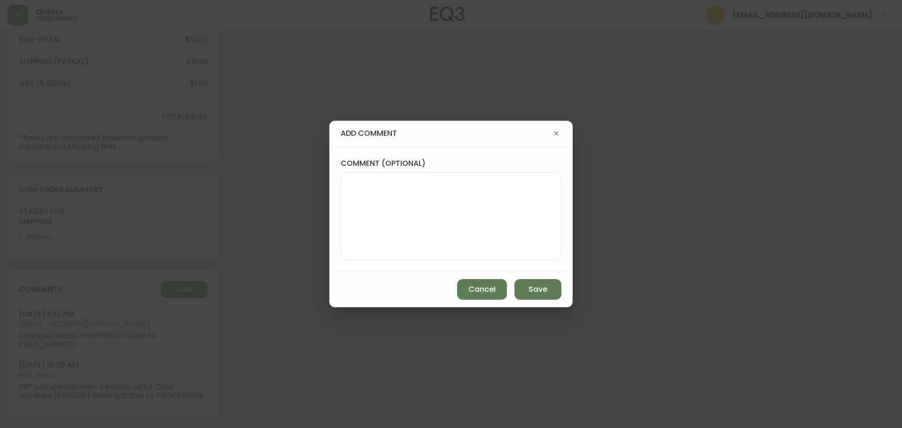
click at [406, 211] on textarea "comment (optional)" at bounding box center [451, 216] width 205 height 75
type textarea "CH"
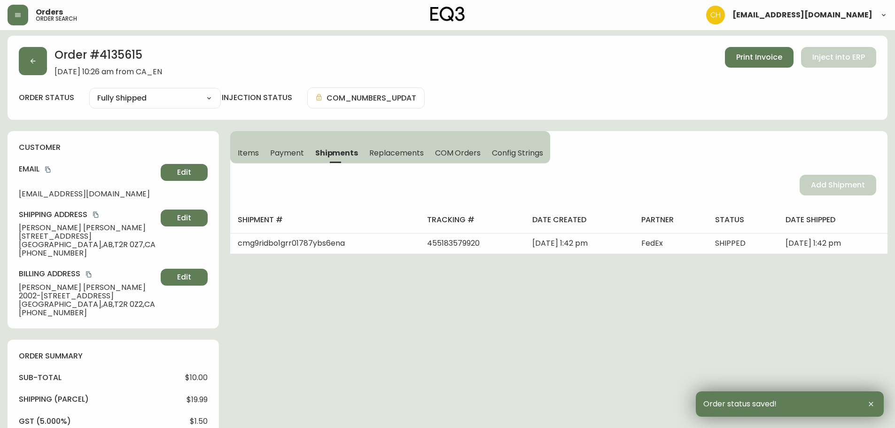
scroll to position [0, 0]
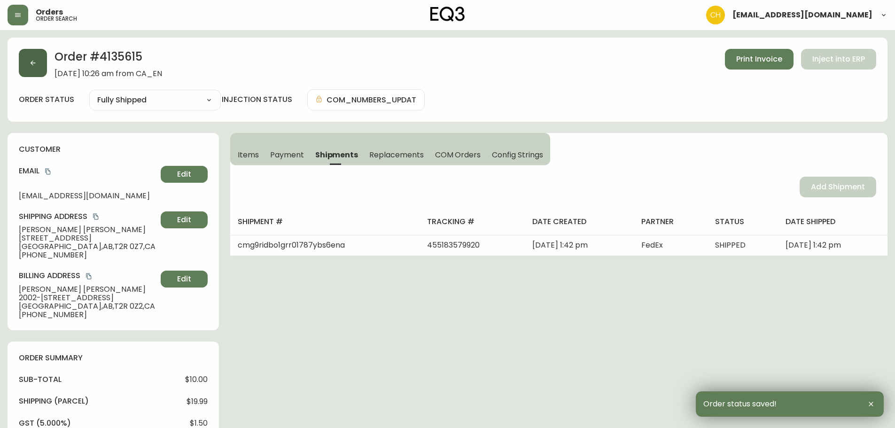
click at [36, 72] on button "button" at bounding box center [33, 63] width 28 height 28
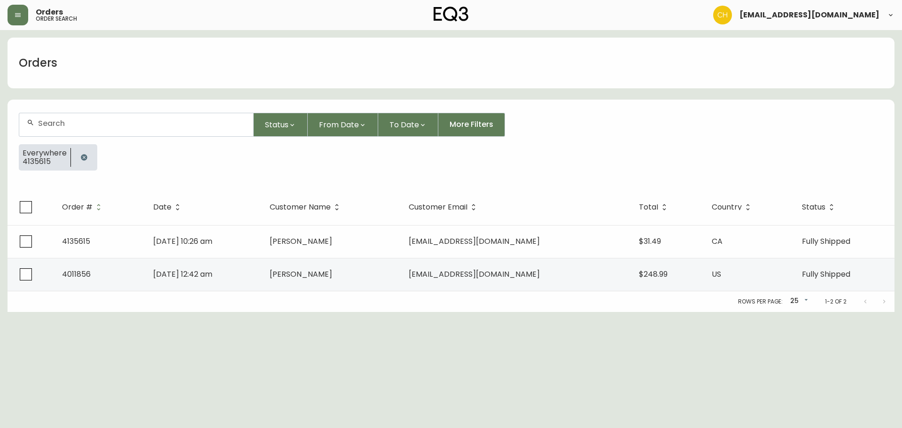
click at [51, 120] on input "text" at bounding box center [142, 123] width 208 height 9
type input "4135616"
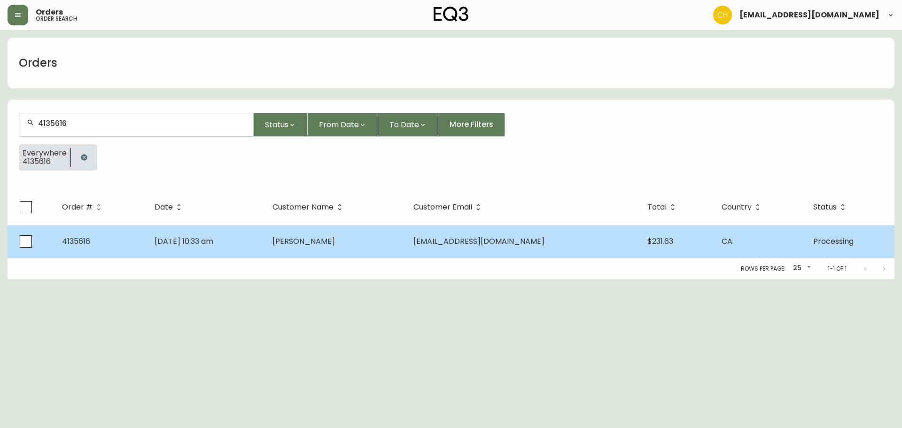
click at [265, 243] on td "[DATE] 10:33 am" at bounding box center [206, 241] width 118 height 33
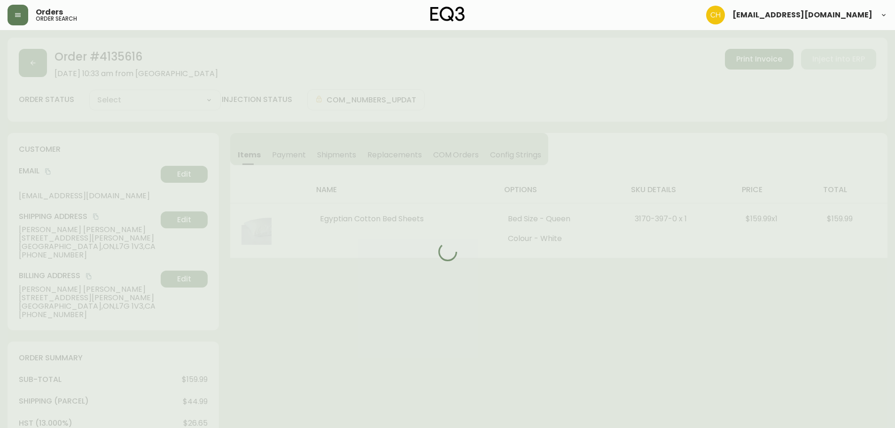
type input "Processing"
select select "PROCESSING"
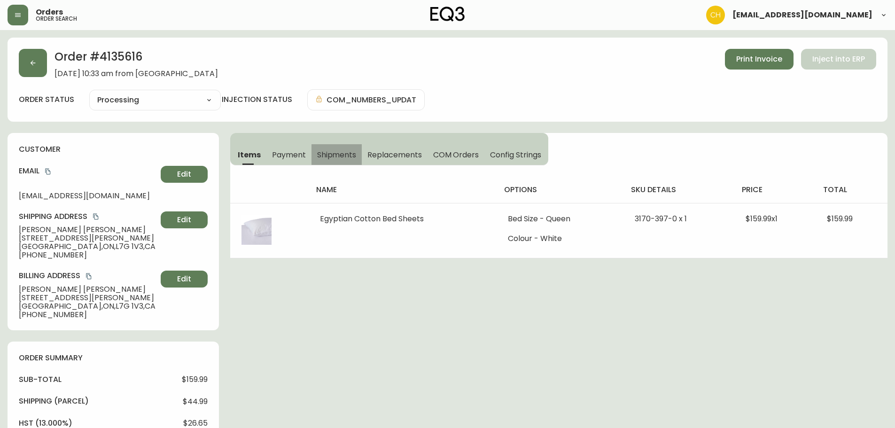
click at [336, 156] on span "Shipments" at bounding box center [336, 155] width 39 height 10
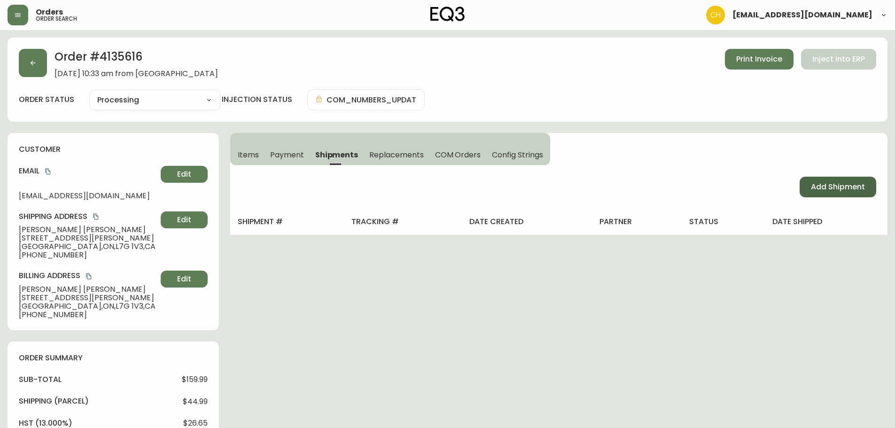
click at [820, 189] on span "Add Shipment" at bounding box center [838, 187] width 54 height 10
select select "PENDING"
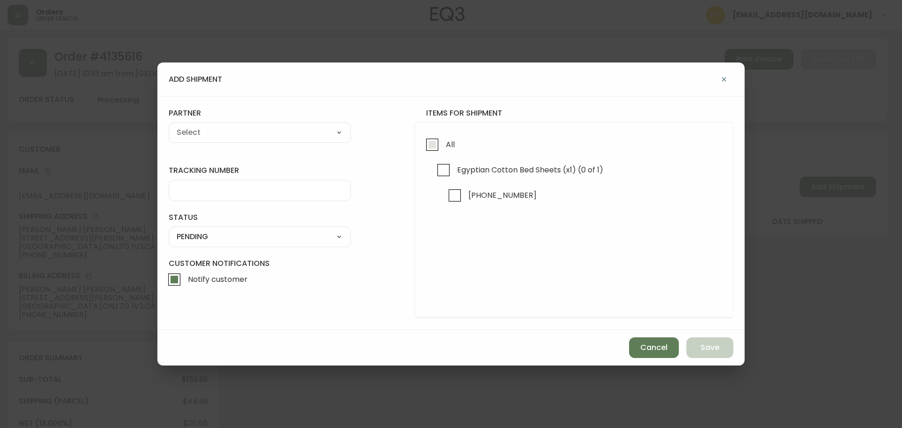
click at [427, 148] on input "All" at bounding box center [433, 145] width 22 height 22
checkbox input "true"
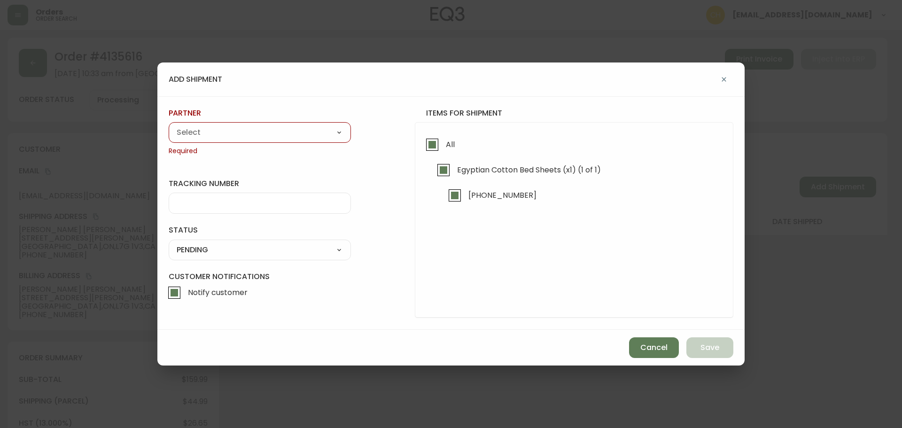
click at [286, 140] on select "A Move to Remember LLC ABF Freight Alero [PERSON_NAME] Canada Post Canpar Expre…" at bounding box center [260, 132] width 182 height 14
select select "cjy0a9taa01x001669l98m63c"
click at [169, 125] on select "A Move to Remember LLC ABF Freight Alero [PERSON_NAME] Canada Post Canpar Expre…" at bounding box center [260, 132] width 182 height 14
type input "FedEx"
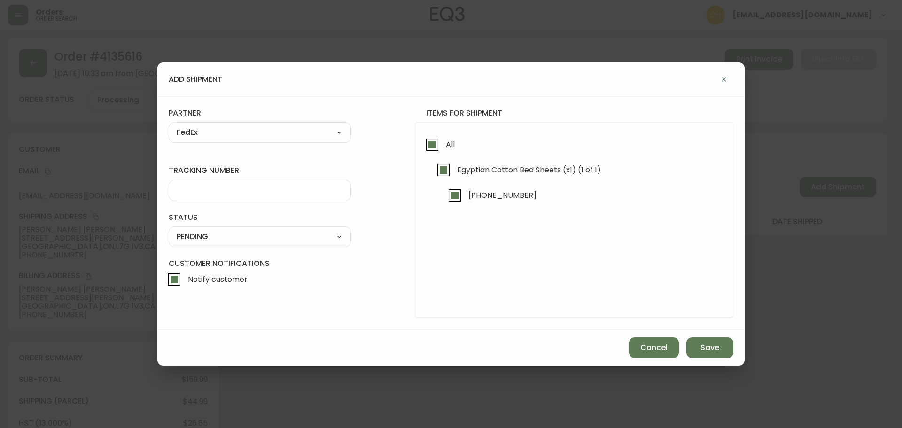
click at [200, 189] on input "tracking number" at bounding box center [260, 190] width 166 height 9
type input "455183579931"
click at [197, 236] on select "SHIPPED PENDING CANCELLED" at bounding box center [260, 237] width 182 height 14
click at [169, 230] on select "SHIPPED PENDING CANCELLED" at bounding box center [260, 237] width 182 height 14
select select "PENDING"
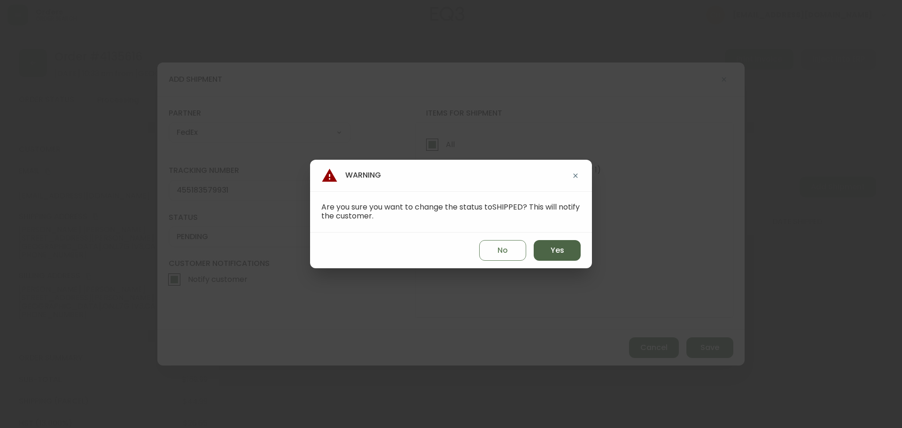
drag, startPoint x: 542, startPoint y: 252, endPoint x: 580, endPoint y: 266, distance: 40.0
click at [543, 252] on button "Yes" at bounding box center [557, 250] width 47 height 21
type input "SHIPPED"
select select "SHIPPED"
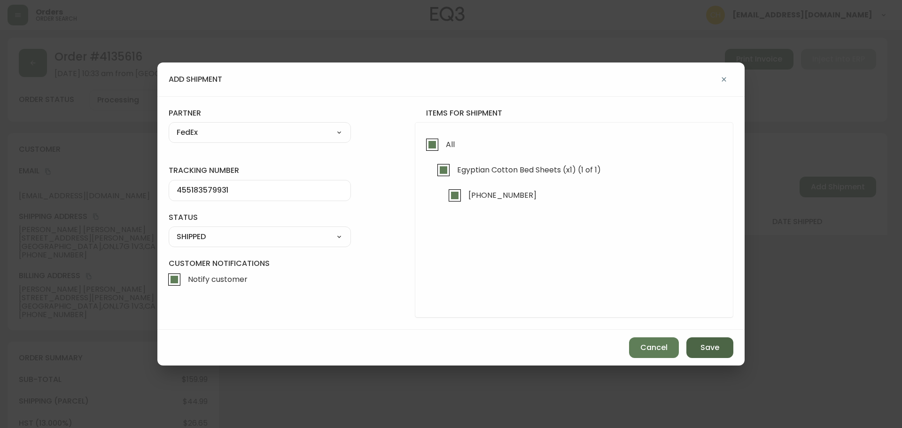
click at [703, 351] on span "Save" at bounding box center [710, 348] width 19 height 10
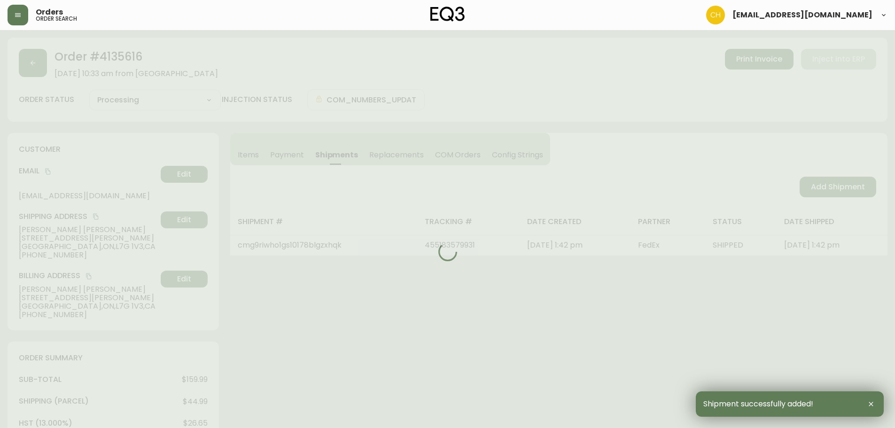
type input "Fully Shipped"
select select "FULLY_SHIPPED"
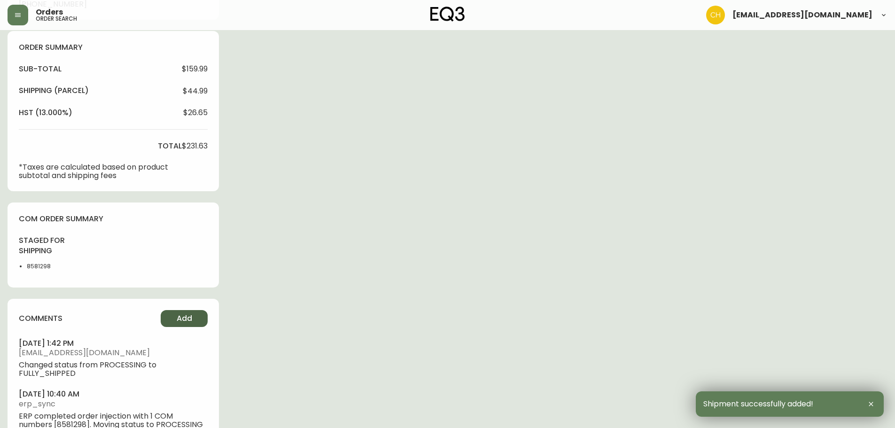
scroll to position [340, 0]
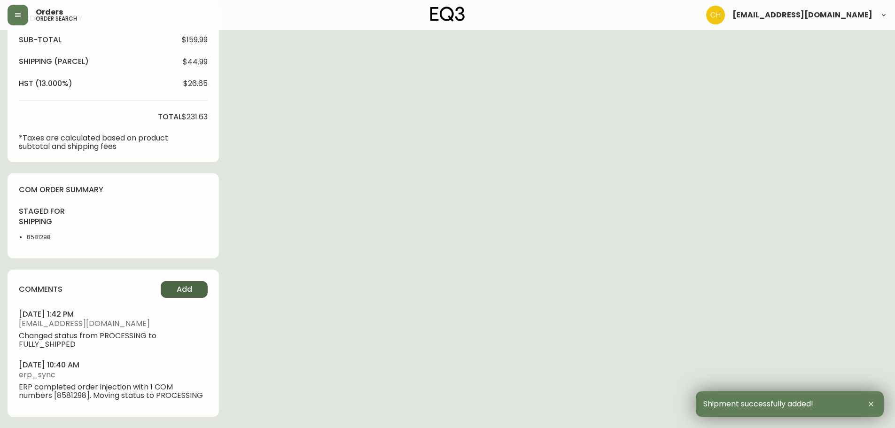
click at [165, 284] on button "Add" at bounding box center [184, 289] width 47 height 17
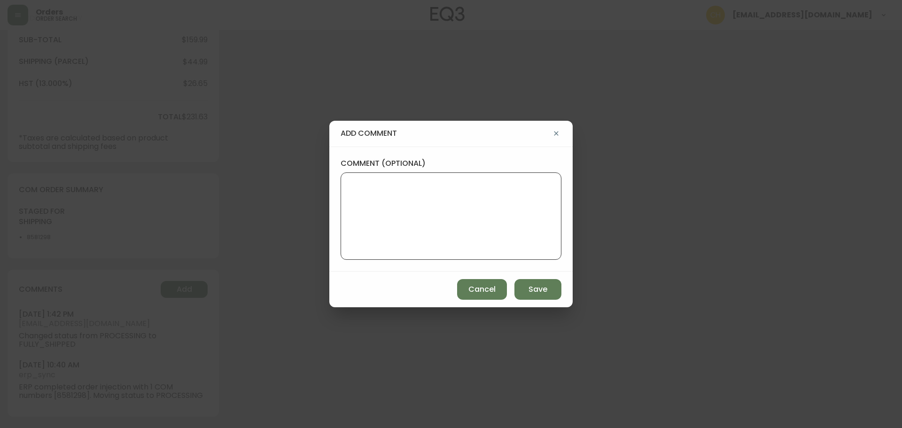
click at [358, 217] on textarea "comment (optional)" at bounding box center [451, 216] width 205 height 75
type textarea "CH"
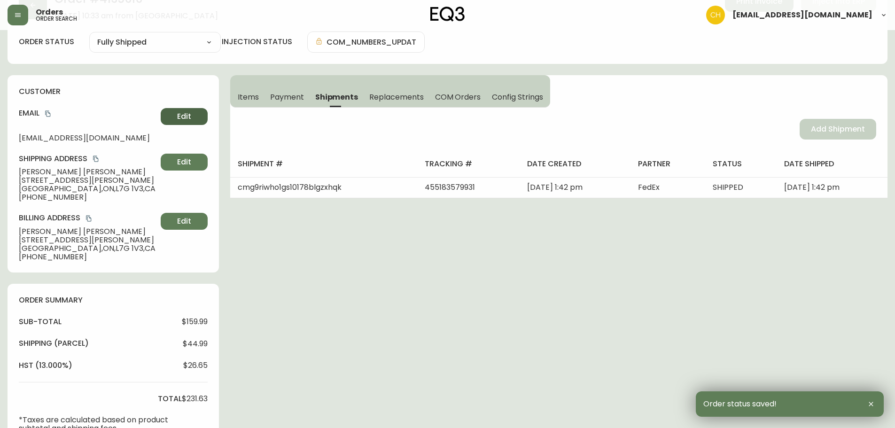
scroll to position [0, 0]
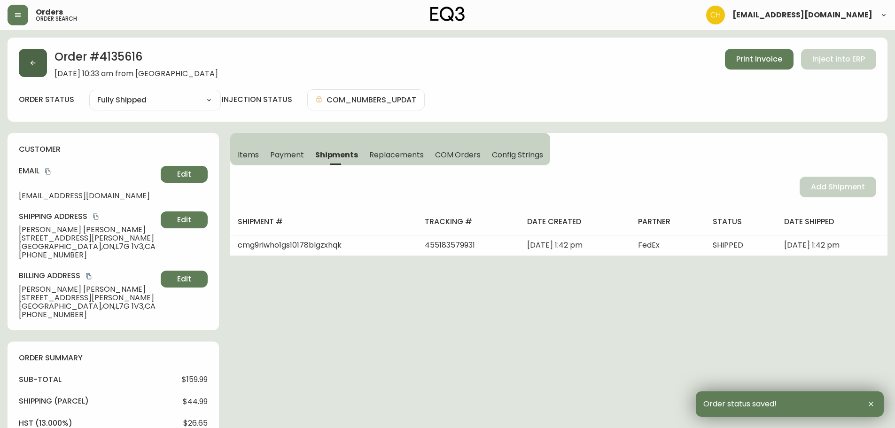
click at [45, 60] on button "button" at bounding box center [33, 63] width 28 height 28
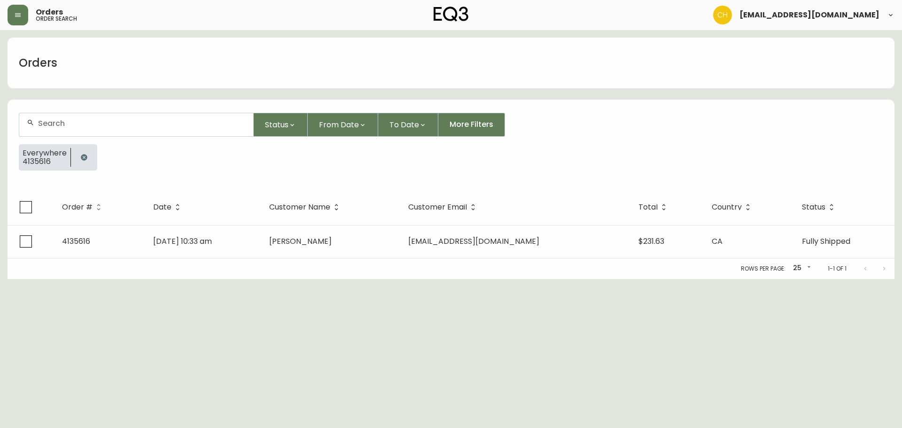
drag, startPoint x: 50, startPoint y: 128, endPoint x: 55, endPoint y: 128, distance: 5.2
click at [55, 128] on div at bounding box center [136, 124] width 234 height 23
type input "4135628"
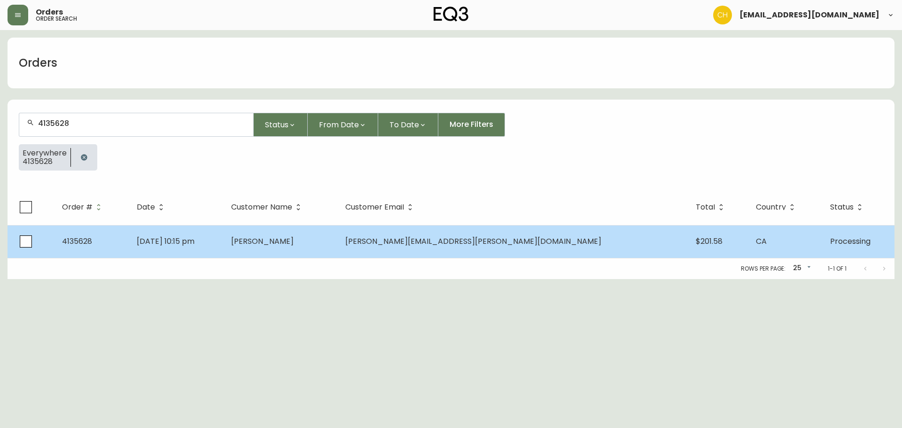
click at [195, 237] on span "[DATE] 10:15 pm" at bounding box center [166, 241] width 58 height 11
click at [224, 242] on td "[DATE] 10:15 pm" at bounding box center [176, 241] width 94 height 33
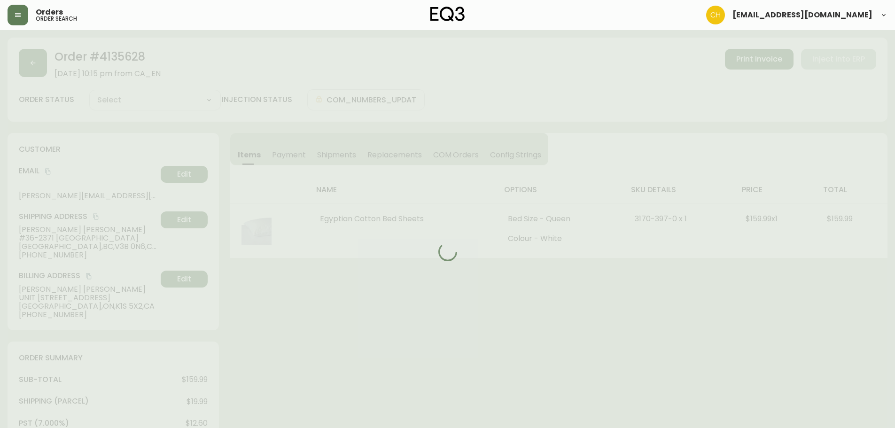
type input "Processing"
select select "PROCESSING"
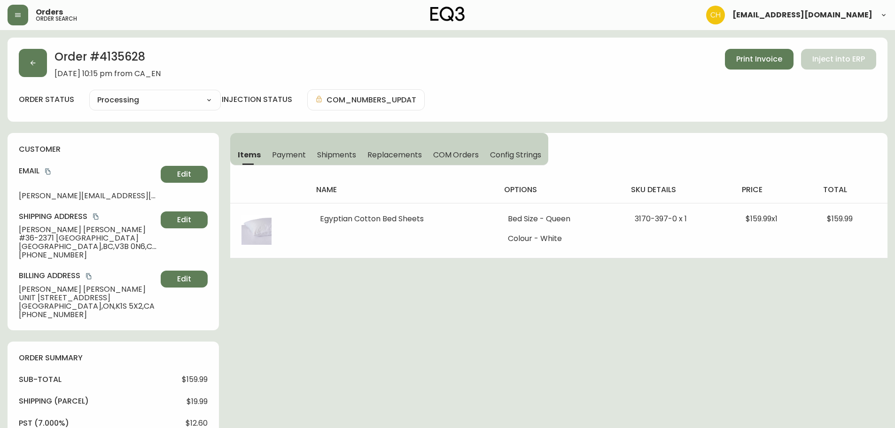
click at [341, 155] on span "Shipments" at bounding box center [336, 155] width 39 height 10
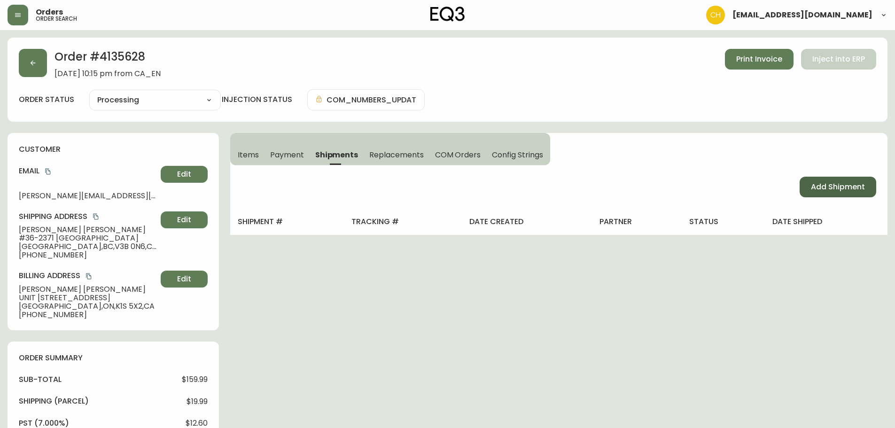
click at [827, 189] on span "Add Shipment" at bounding box center [838, 187] width 54 height 10
select select "PENDING"
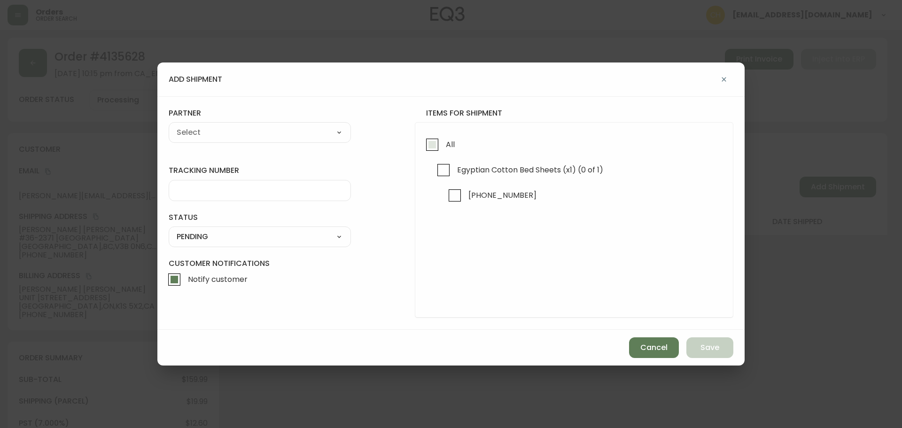
click at [436, 143] on input "All" at bounding box center [433, 145] width 22 height 22
checkbox input "true"
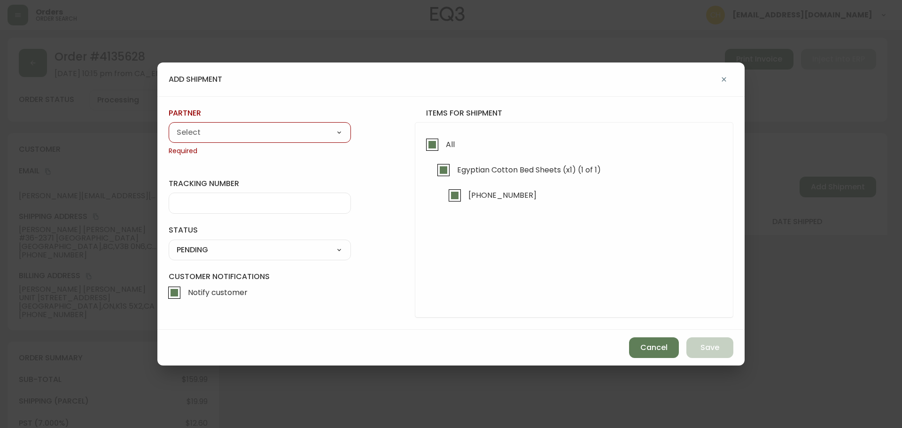
drag, startPoint x: 290, startPoint y: 133, endPoint x: 285, endPoint y: 135, distance: 5.4
click at [290, 133] on select "A Move to Remember LLC ABF Freight Alero [PERSON_NAME] Canada Post Canpar Expre…" at bounding box center [260, 132] width 182 height 14
select select "cjy0a9taa01x001669l98m63c"
click at [169, 125] on select "A Move to Remember LLC ABF Freight Alero [PERSON_NAME] Canada Post Canpar Expre…" at bounding box center [260, 132] width 182 height 14
type input "FedEx"
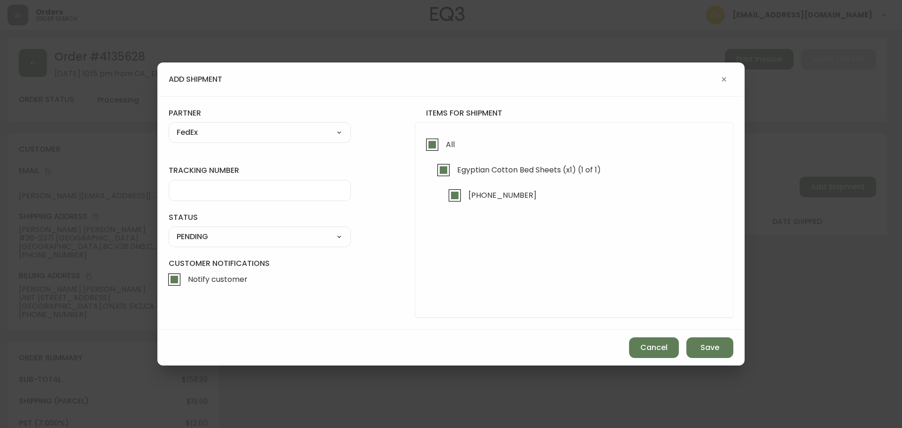
click at [197, 189] on input "tracking number" at bounding box center [260, 190] width 166 height 9
type input "455183579942"
click at [189, 242] on select "SHIPPED PENDING CANCELLED" at bounding box center [260, 237] width 182 height 14
click at [169, 230] on select "SHIPPED PENDING CANCELLED" at bounding box center [260, 237] width 182 height 14
select select "PENDING"
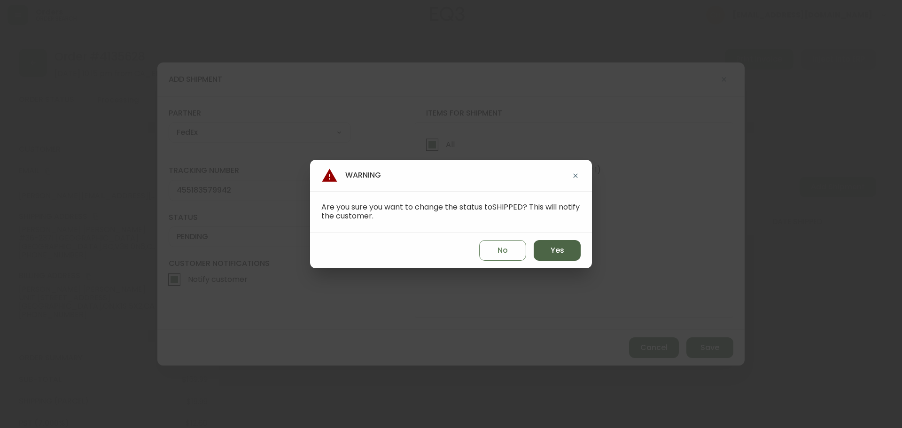
click at [556, 251] on span "Yes" at bounding box center [558, 250] width 14 height 10
type input "SHIPPED"
select select "SHIPPED"
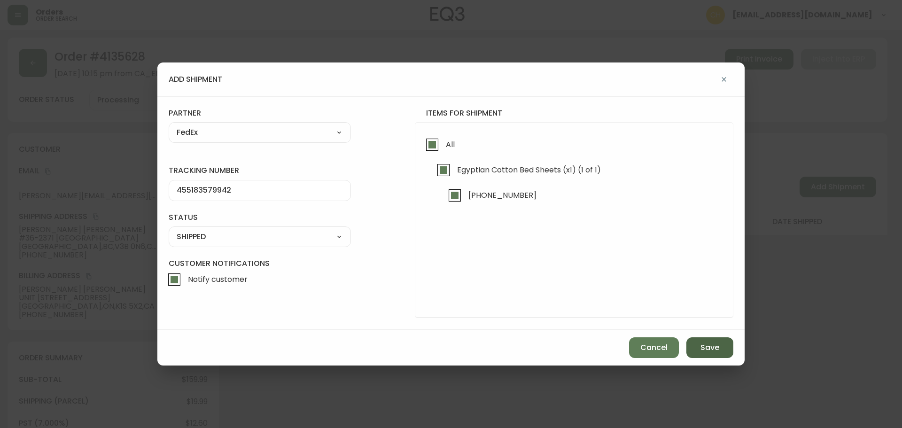
click at [703, 344] on span "Save" at bounding box center [710, 348] width 19 height 10
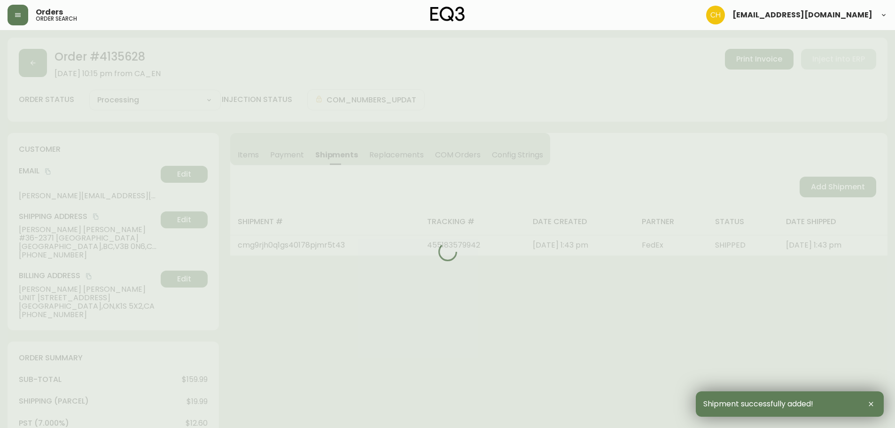
type input "Fully Shipped"
select select "FULLY_SHIPPED"
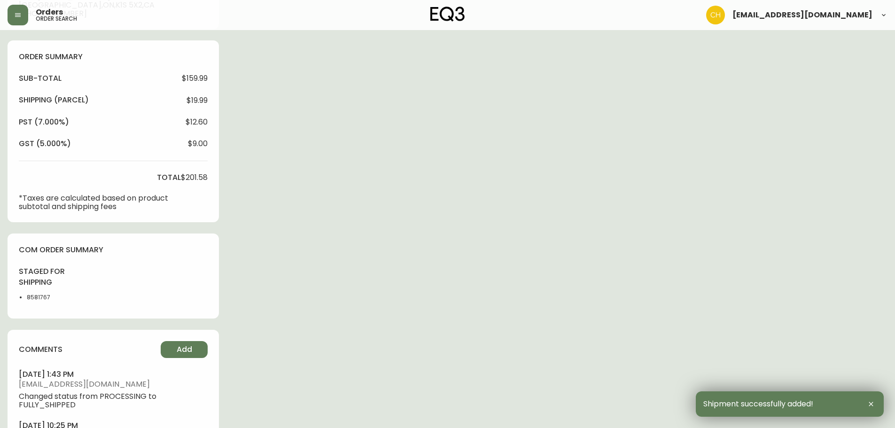
scroll to position [361, 0]
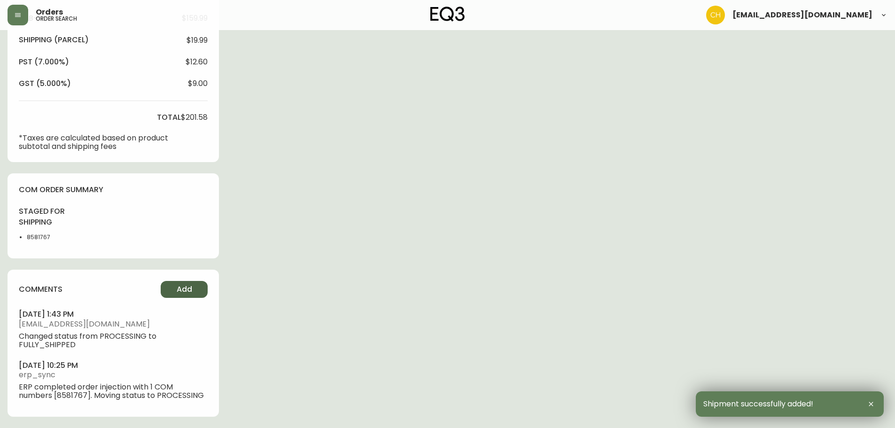
click at [177, 292] on span "Add" at bounding box center [185, 289] width 16 height 10
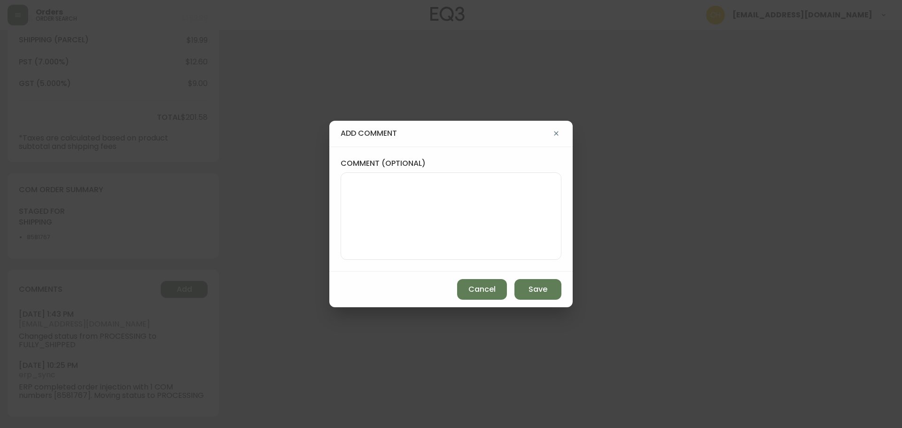
click at [359, 217] on textarea "comment (optional)" at bounding box center [451, 216] width 205 height 75
type textarea "CH"
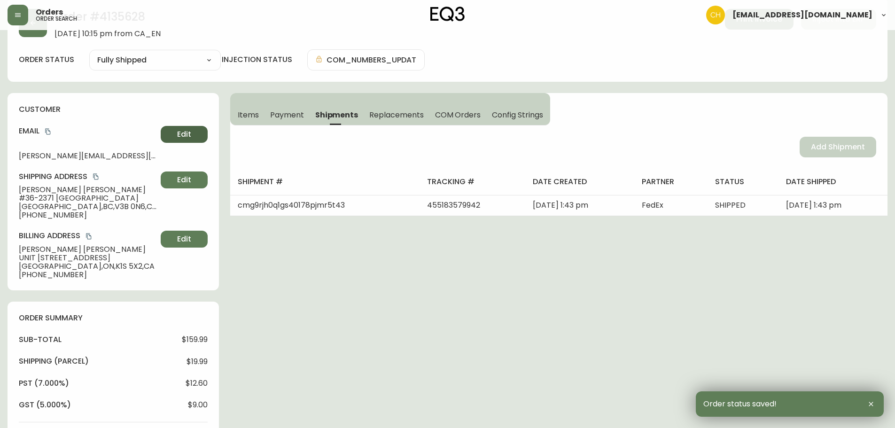
scroll to position [0, 0]
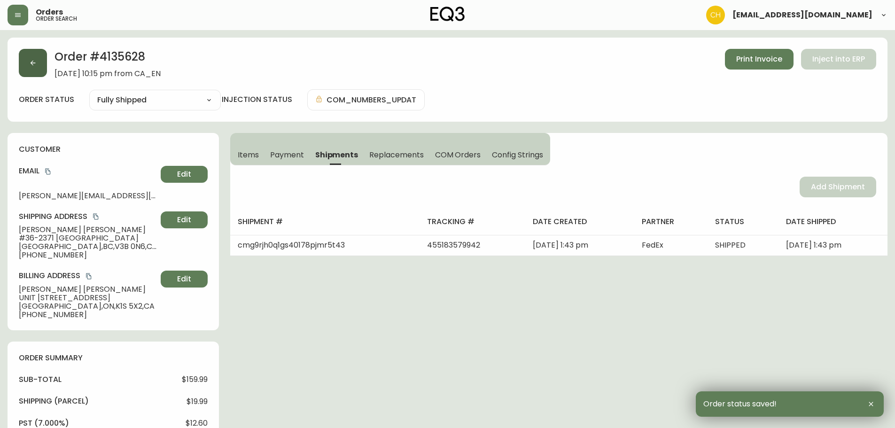
click at [39, 71] on button "button" at bounding box center [33, 63] width 28 height 28
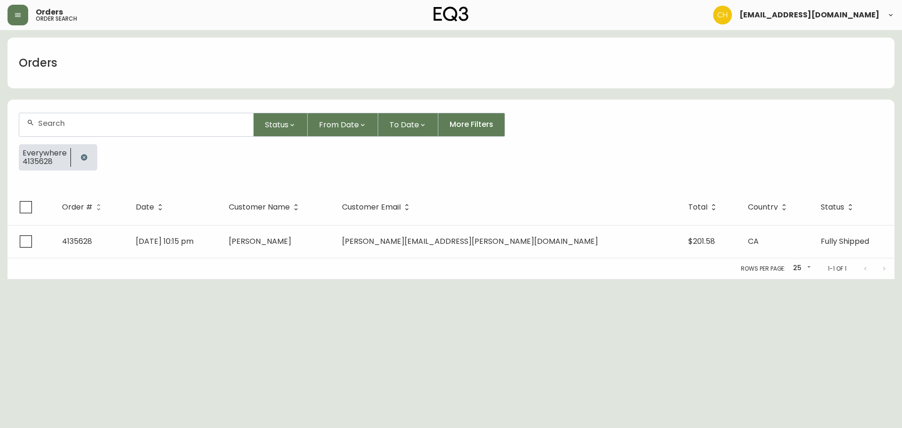
click at [49, 117] on div at bounding box center [136, 124] width 234 height 23
type input "4135621"
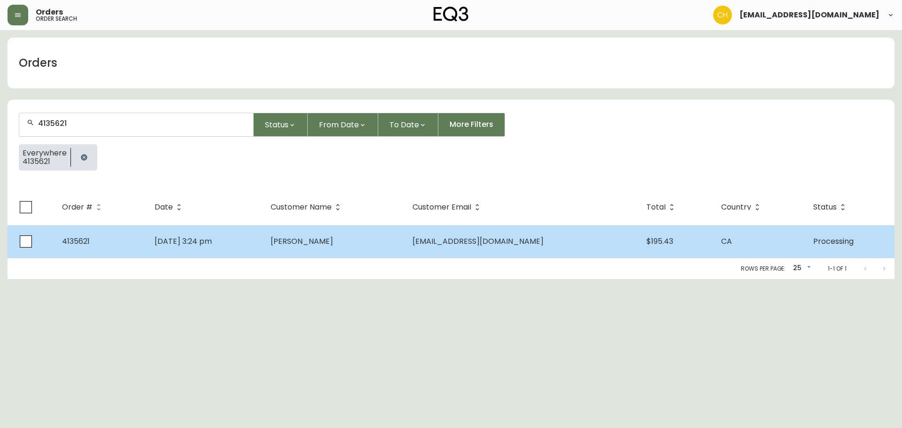
click at [227, 234] on td "[DATE] 3:24 pm" at bounding box center [205, 241] width 116 height 33
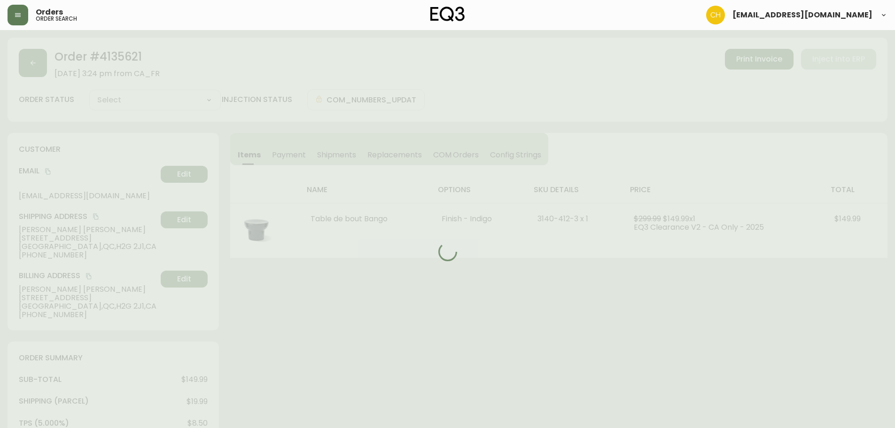
type input "Processing"
select select "PROCESSING"
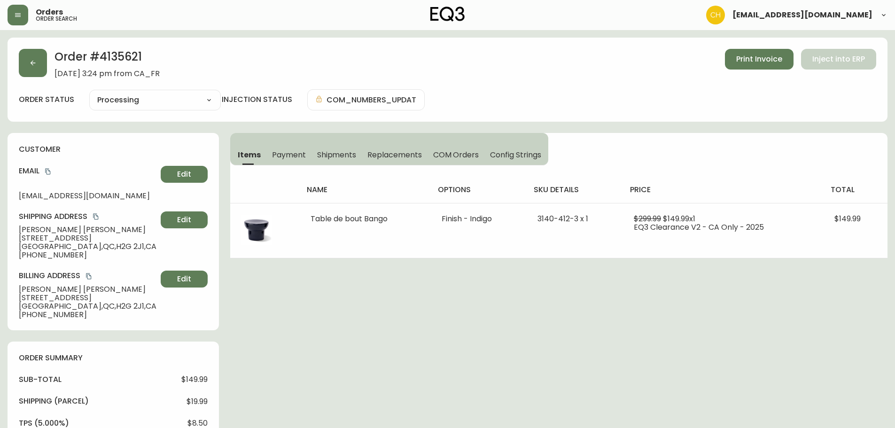
drag, startPoint x: 330, startPoint y: 153, endPoint x: 339, endPoint y: 155, distance: 8.7
click at [331, 153] on span "Shipments" at bounding box center [336, 155] width 39 height 10
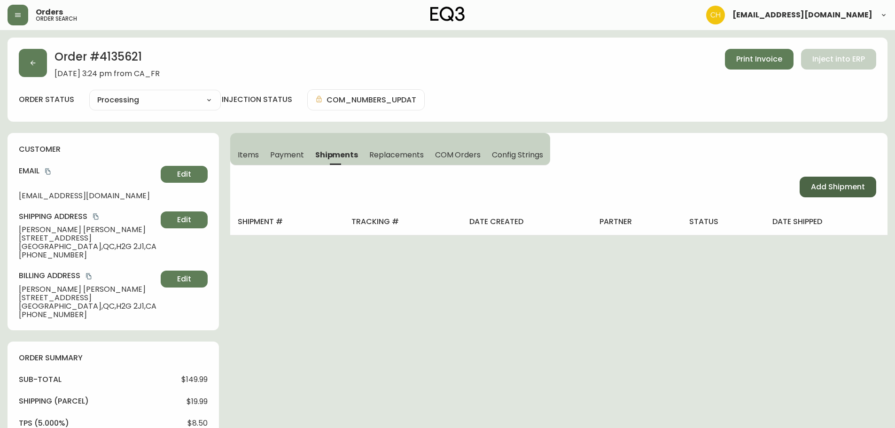
click at [838, 185] on span "Add Shipment" at bounding box center [838, 187] width 54 height 10
select select "PENDING"
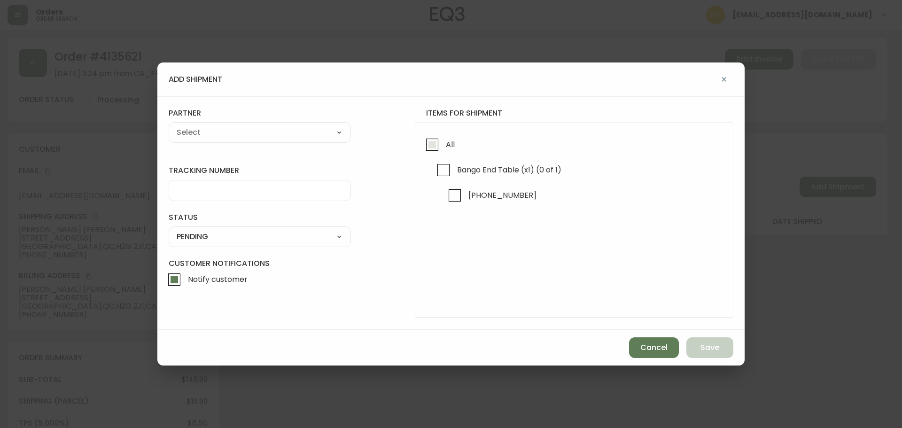
click at [429, 147] on input "All" at bounding box center [433, 145] width 22 height 22
checkbox input "true"
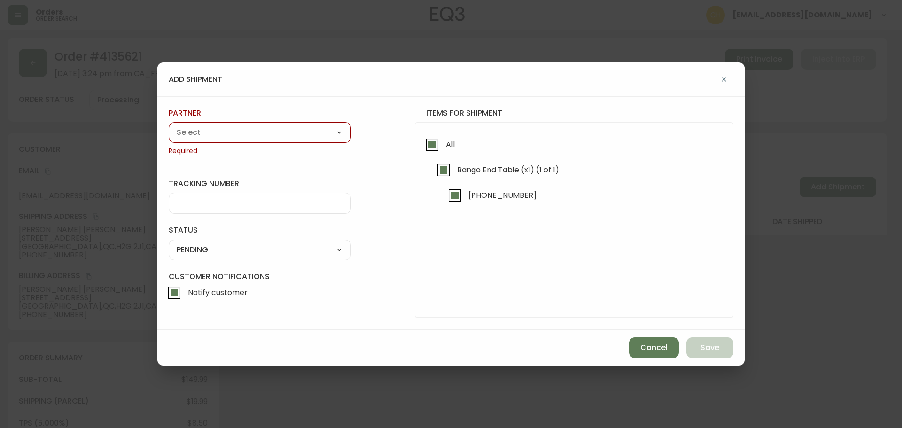
drag, startPoint x: 301, startPoint y: 130, endPoint x: 283, endPoint y: 135, distance: 18.1
click at [301, 130] on select "A Move to Remember LLC ABF Freight Alero [PERSON_NAME] Canada Post Canpar Expre…" at bounding box center [260, 132] width 182 height 14
select select "cjy0a9taa01x001669l98m63c"
click at [169, 125] on select "A Move to Remember LLC ABF Freight Alero [PERSON_NAME] Canada Post Canpar Expre…" at bounding box center [260, 132] width 182 height 14
type input "FedEx"
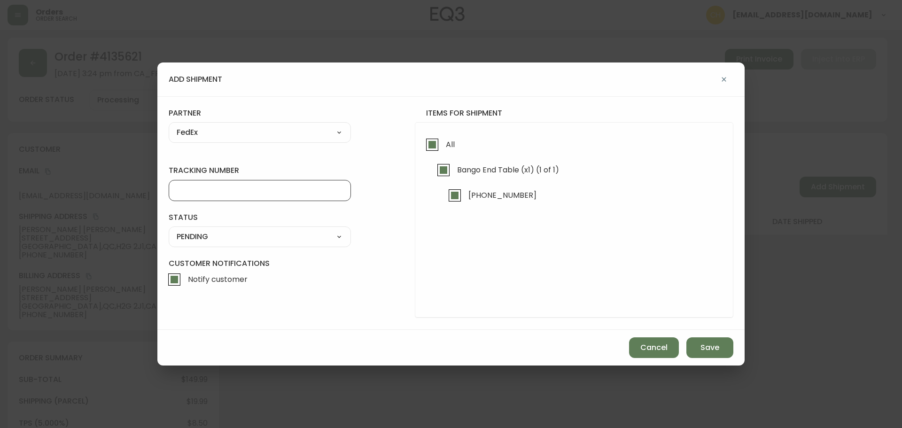
click at [223, 191] on input "tracking number" at bounding box center [260, 190] width 166 height 9
type input "455183579953"
click at [216, 235] on select "SHIPPED PENDING CANCELLED" at bounding box center [260, 237] width 182 height 14
click at [169, 230] on select "SHIPPED PENDING CANCELLED" at bounding box center [260, 237] width 182 height 14
select select "PENDING"
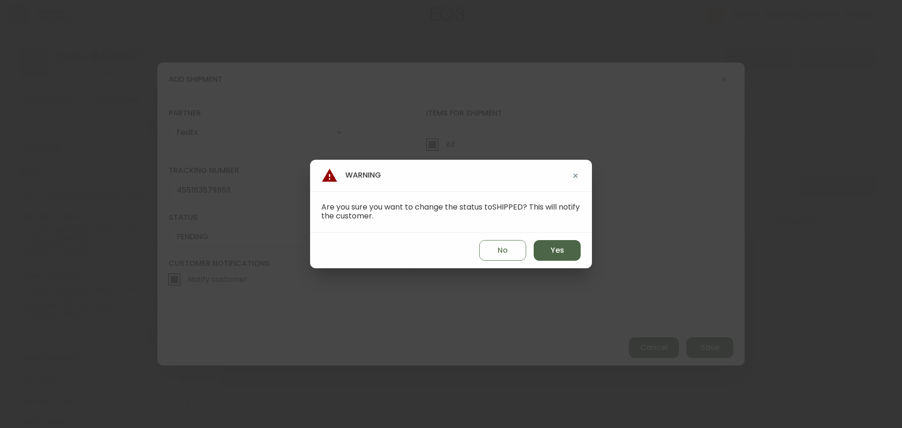
drag, startPoint x: 545, startPoint y: 247, endPoint x: 554, endPoint y: 250, distance: 8.8
click at [546, 248] on button "Yes" at bounding box center [557, 250] width 47 height 21
type input "SHIPPED"
select select "SHIPPED"
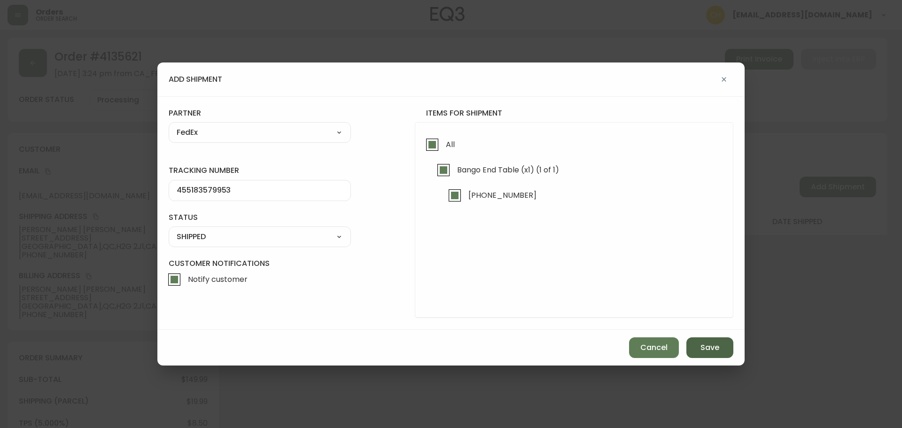
click at [704, 345] on span "Save" at bounding box center [710, 348] width 19 height 10
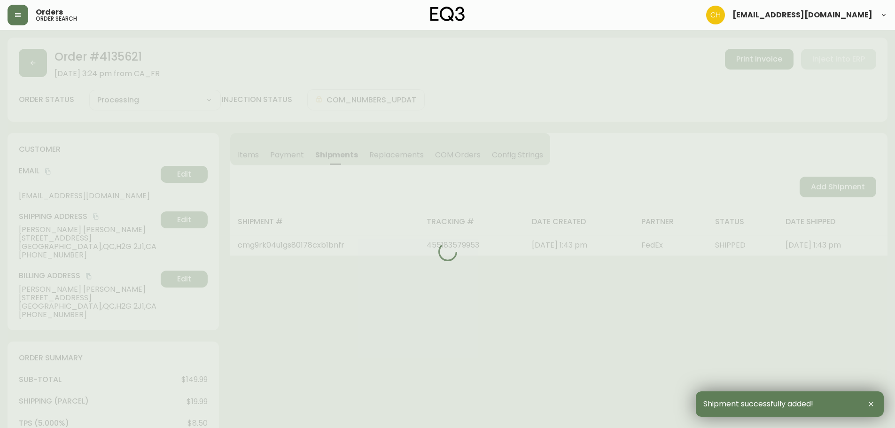
type input "Fully Shipped"
select select "FULLY_SHIPPED"
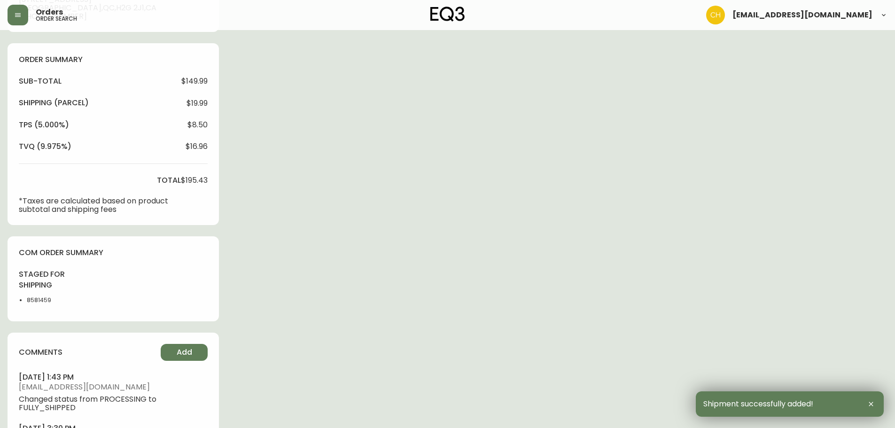
scroll to position [361, 0]
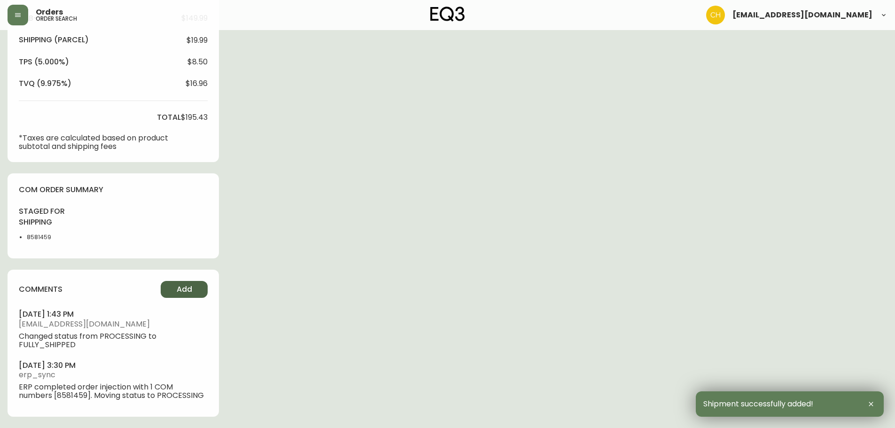
click at [186, 289] on span "Add" at bounding box center [185, 289] width 16 height 10
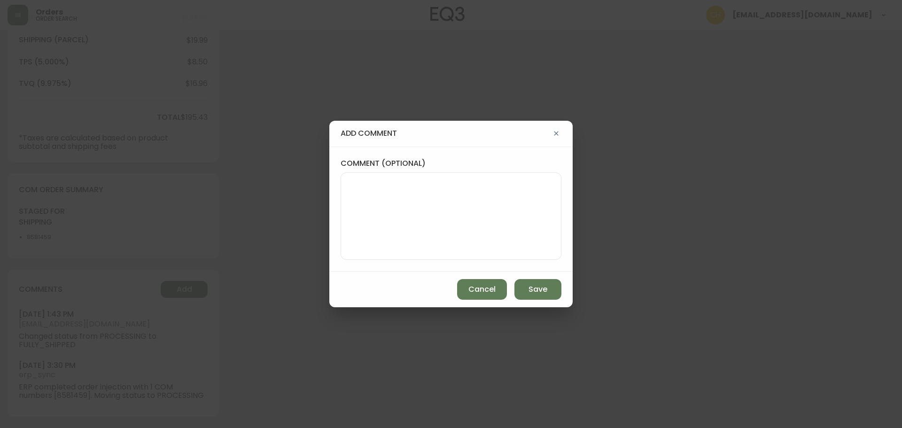
click at [364, 204] on textarea "comment (optional)" at bounding box center [451, 216] width 205 height 75
type textarea "CH"
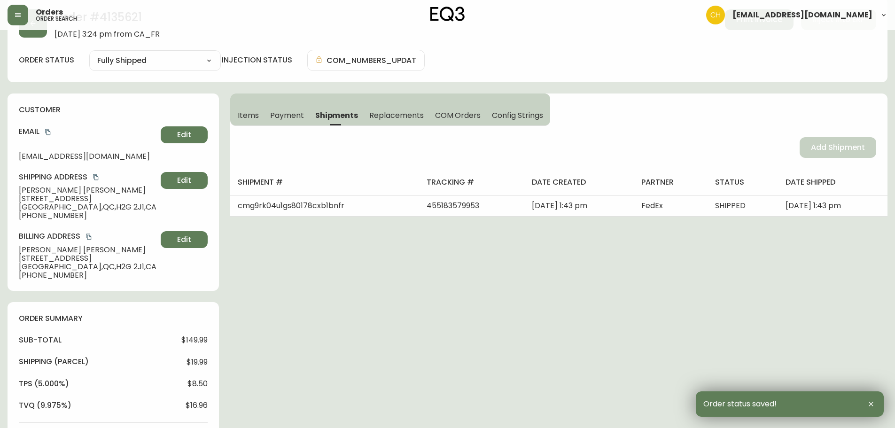
scroll to position [0, 0]
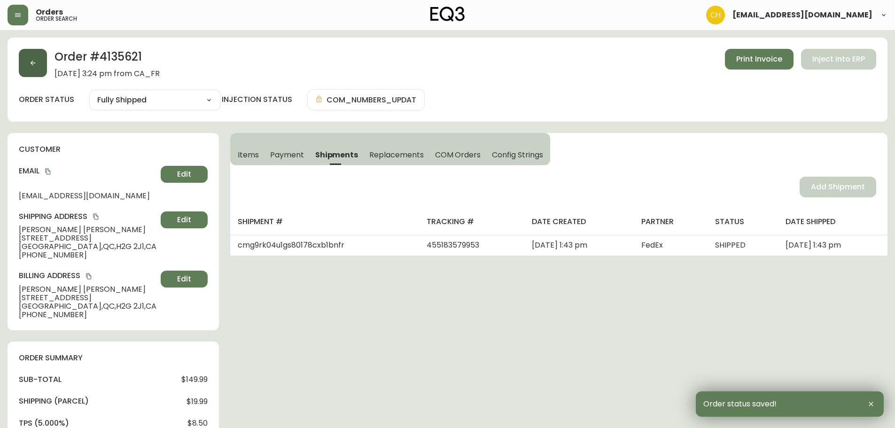
click at [36, 65] on icon "button" at bounding box center [33, 63] width 8 height 8
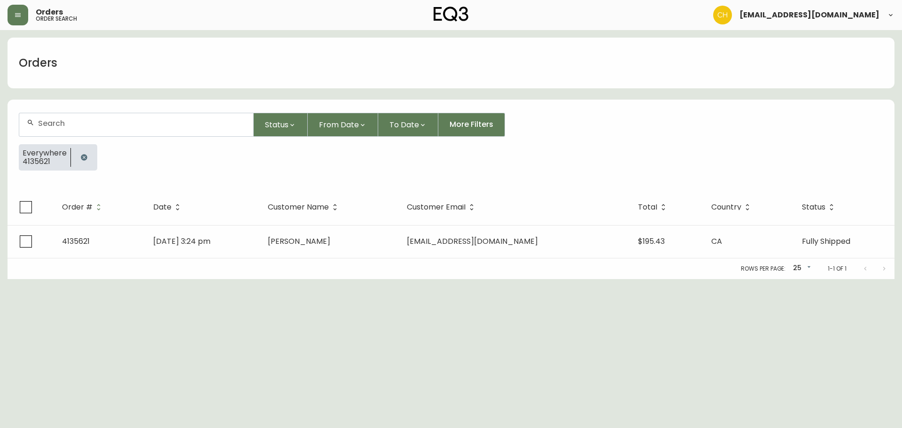
click at [55, 129] on div at bounding box center [136, 124] width 234 height 23
type input "4135623"
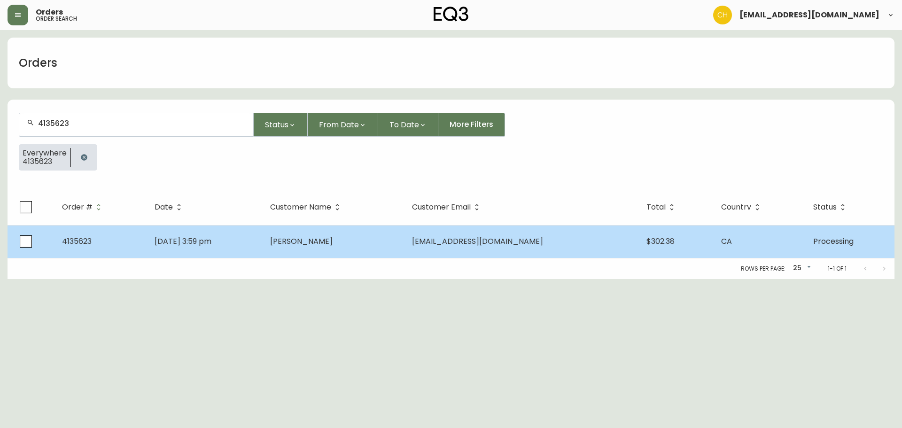
click at [263, 256] on td "[DATE] 3:59 pm" at bounding box center [205, 241] width 116 height 33
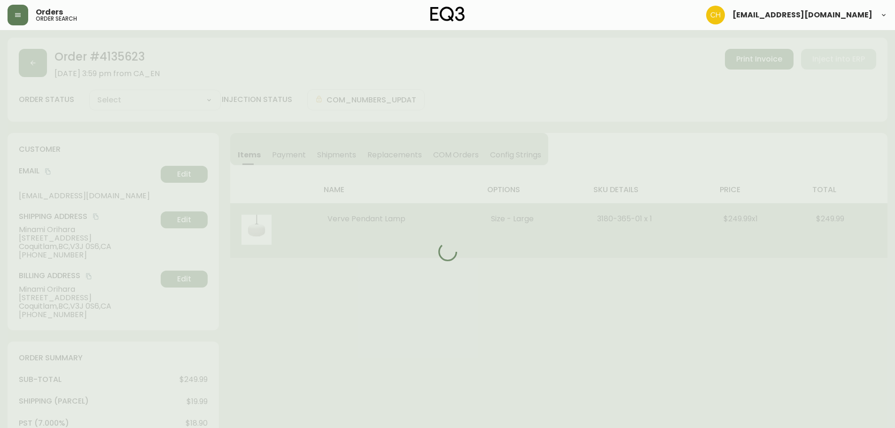
type input "Processing"
select select "PROCESSING"
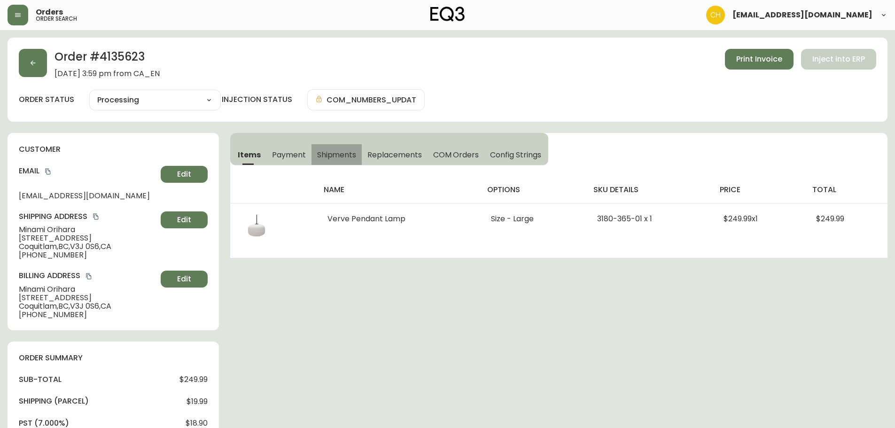
click at [327, 158] on span "Shipments" at bounding box center [336, 155] width 39 height 10
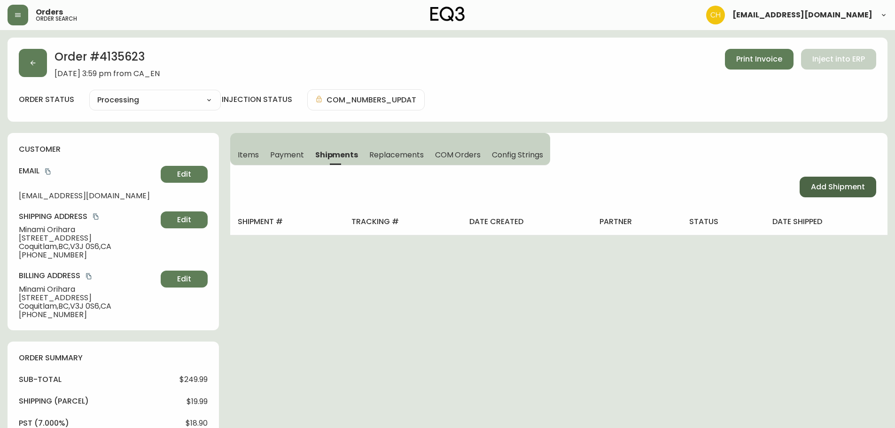
click at [815, 185] on span "Add Shipment" at bounding box center [838, 187] width 54 height 10
select select "PENDING"
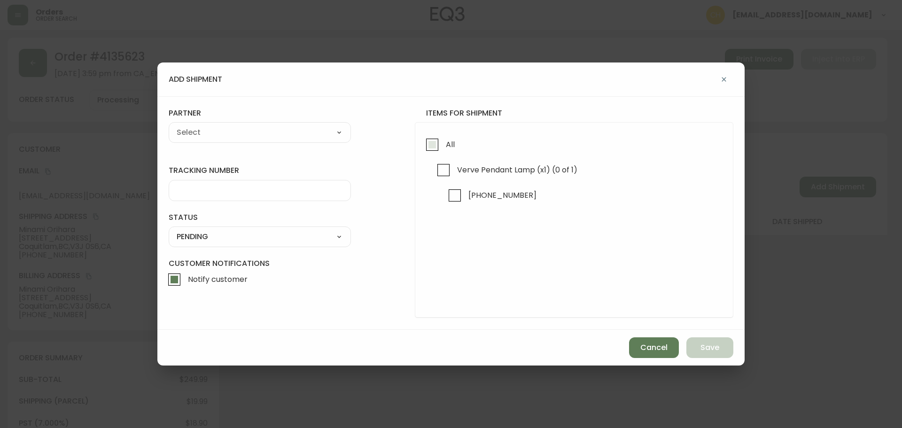
drag, startPoint x: 434, startPoint y: 146, endPoint x: 428, endPoint y: 145, distance: 6.7
click at [434, 146] on input "All" at bounding box center [433, 145] width 22 height 22
checkbox input "true"
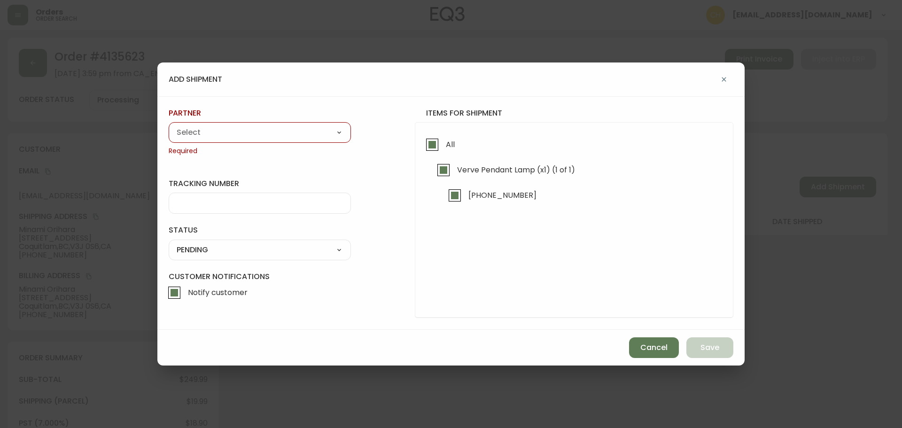
click at [311, 138] on select "A Move to Remember LLC ABF Freight Alero [PERSON_NAME] Canada Post Canpar Expre…" at bounding box center [260, 132] width 182 height 14
select select "cjy0a9taa01x001669l98m63c"
click at [169, 125] on select "A Move to Remember LLC ABF Freight Alero [PERSON_NAME] Canada Post Canpar Expre…" at bounding box center [260, 132] width 182 height 14
type input "FedEx"
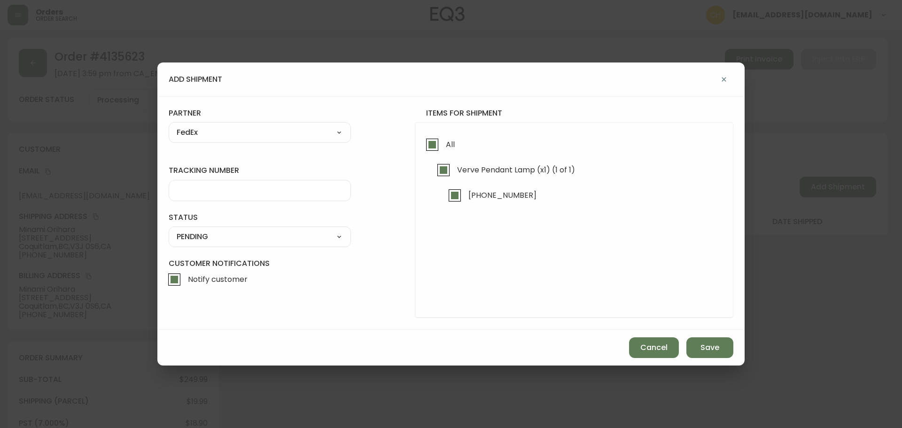
click at [205, 192] on input "tracking number" at bounding box center [260, 190] width 166 height 9
type input "455183579964"
click at [208, 235] on select "SHIPPED PENDING CANCELLED" at bounding box center [260, 237] width 182 height 14
click at [169, 230] on select "SHIPPED PENDING CANCELLED" at bounding box center [260, 237] width 182 height 14
select select "PENDING"
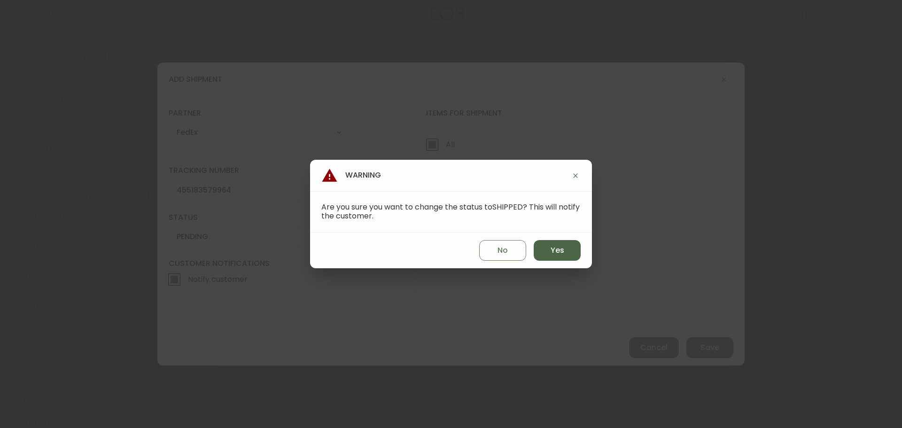
click at [547, 252] on button "Yes" at bounding box center [557, 250] width 47 height 21
type input "SHIPPED"
select select "SHIPPED"
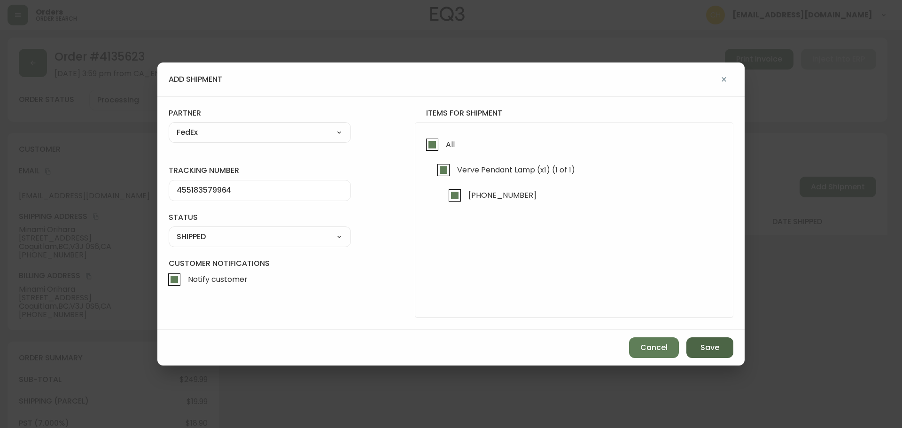
click at [709, 343] on span "Save" at bounding box center [710, 348] width 19 height 10
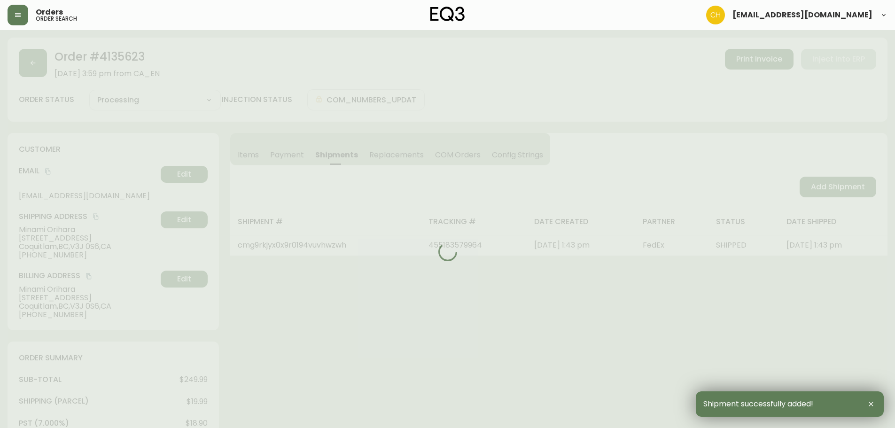
type input "Fully Shipped"
select select "FULLY_SHIPPED"
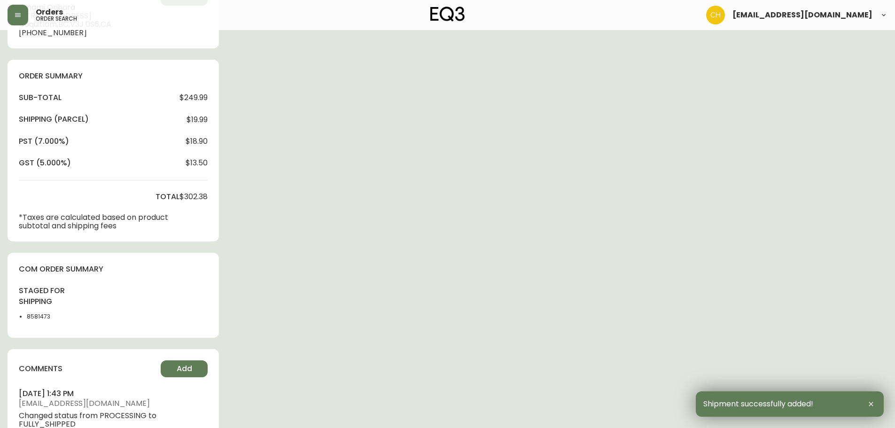
scroll to position [361, 0]
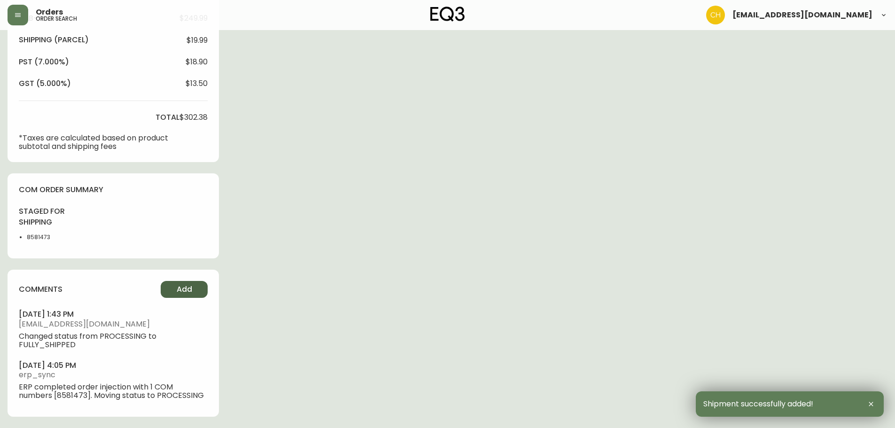
click at [176, 291] on button "Add" at bounding box center [184, 289] width 47 height 17
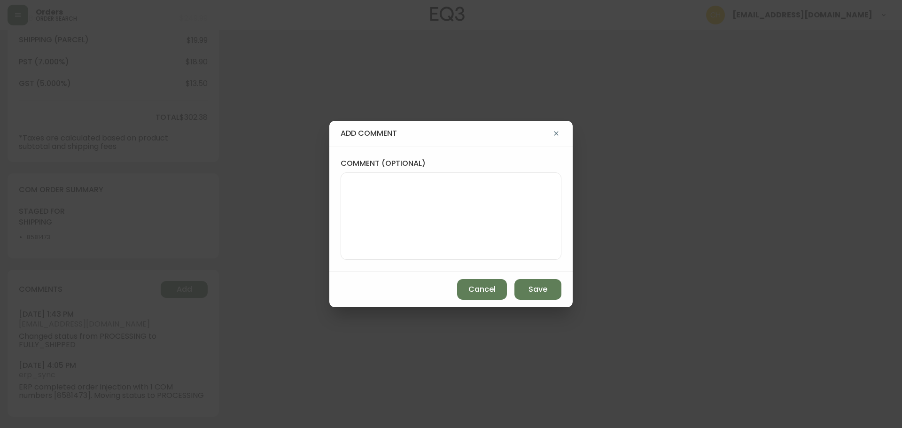
click at [377, 212] on textarea "comment (optional)" at bounding box center [451, 216] width 205 height 75
type textarea "CH"
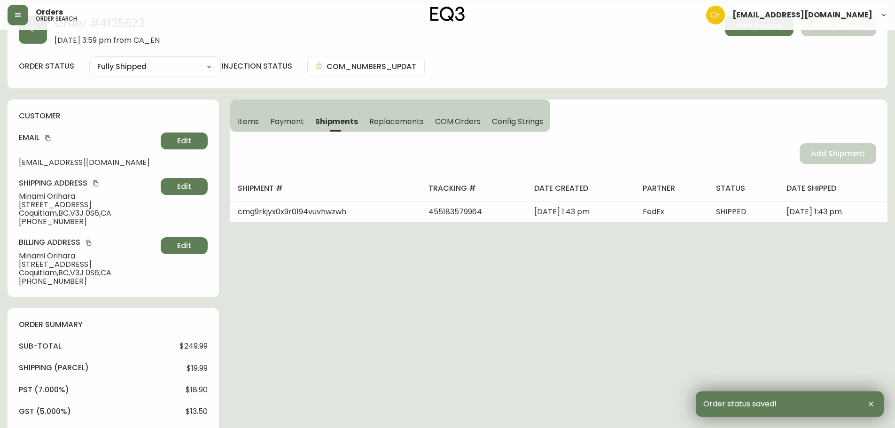
scroll to position [0, 0]
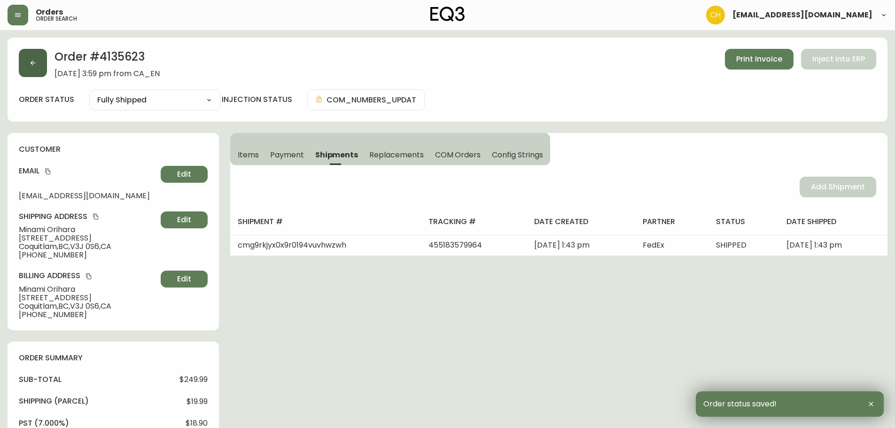
click at [31, 62] on icon "button" at bounding box center [33, 63] width 8 height 8
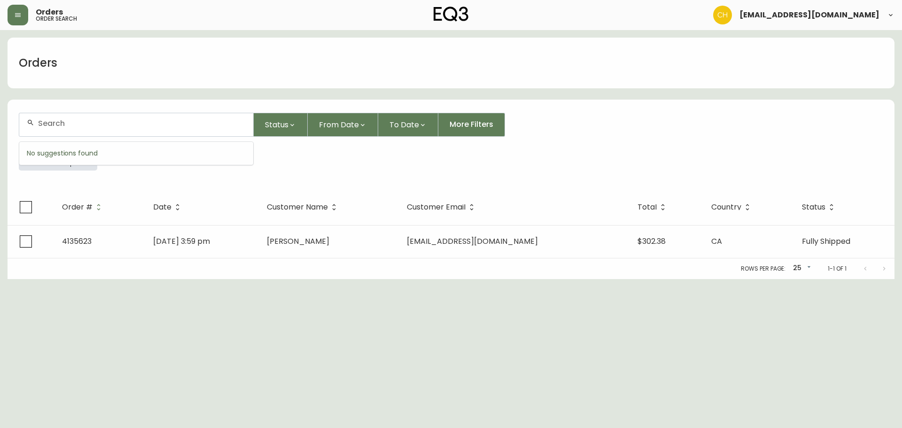
click at [45, 120] on input "text" at bounding box center [142, 123] width 208 height 9
type input "4135613"
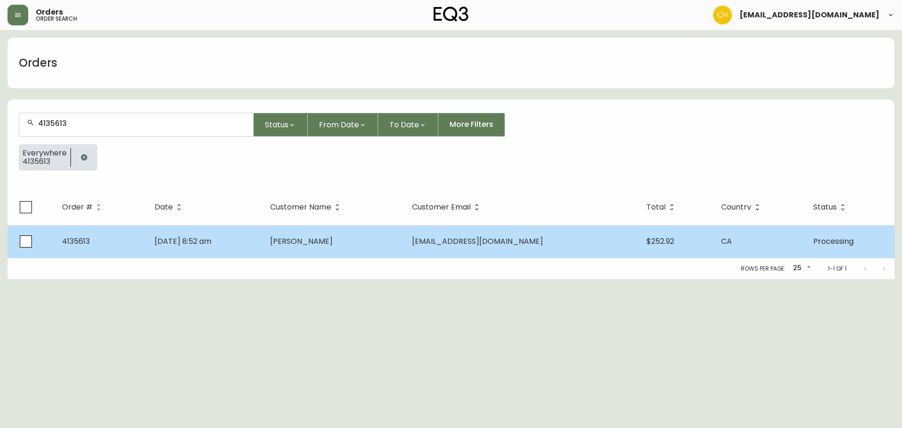
click at [263, 236] on td "[DATE] 8:52 am" at bounding box center [205, 241] width 116 height 33
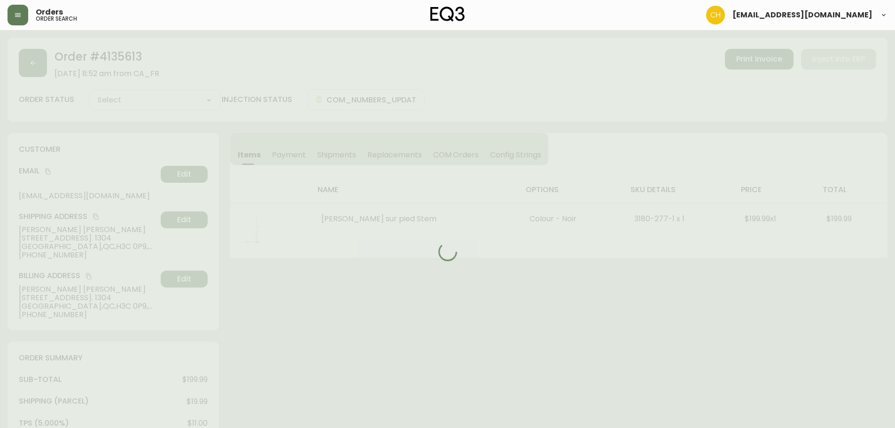
type input "Processing"
select select "PROCESSING"
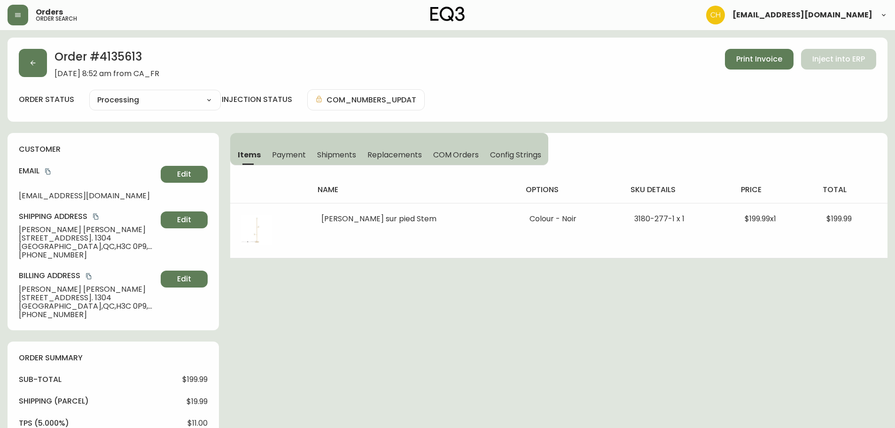
click at [340, 156] on span "Shipments" at bounding box center [336, 155] width 39 height 10
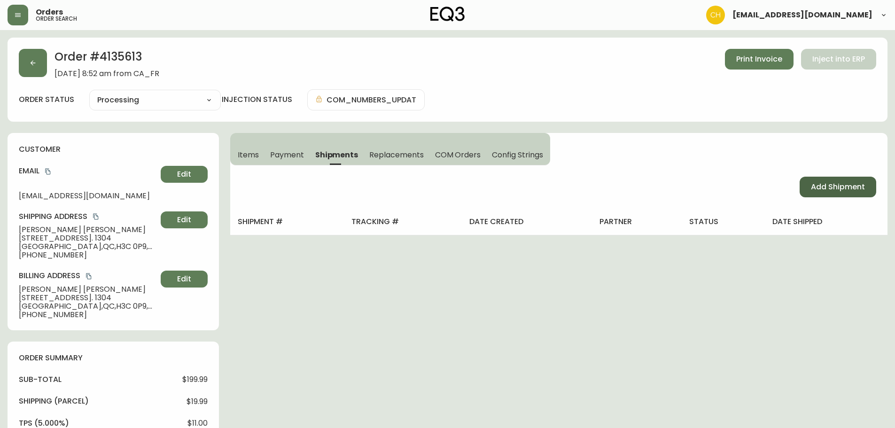
click at [825, 187] on span "Add Shipment" at bounding box center [838, 187] width 54 height 10
select select "PENDING"
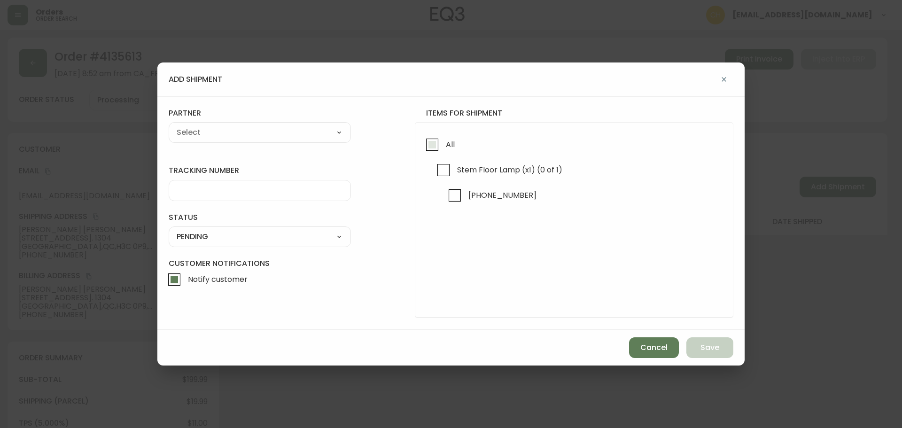
click at [432, 143] on input "All" at bounding box center [433, 145] width 22 height 22
checkbox input "true"
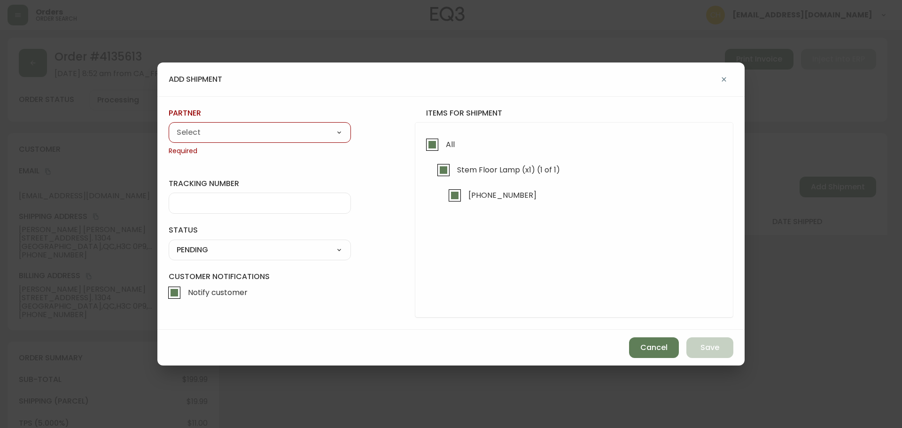
drag, startPoint x: 301, startPoint y: 132, endPoint x: 291, endPoint y: 138, distance: 11.4
click at [301, 132] on select "A Move to Remember LLC ABF Freight Alero [PERSON_NAME] Canada Post Canpar Expre…" at bounding box center [260, 132] width 182 height 14
select select "cjy0a9taa01x001669l98m63c"
click at [169, 125] on select "A Move to Remember LLC ABF Freight Alero [PERSON_NAME] Canada Post Canpar Expre…" at bounding box center [260, 132] width 182 height 14
type input "FedEx"
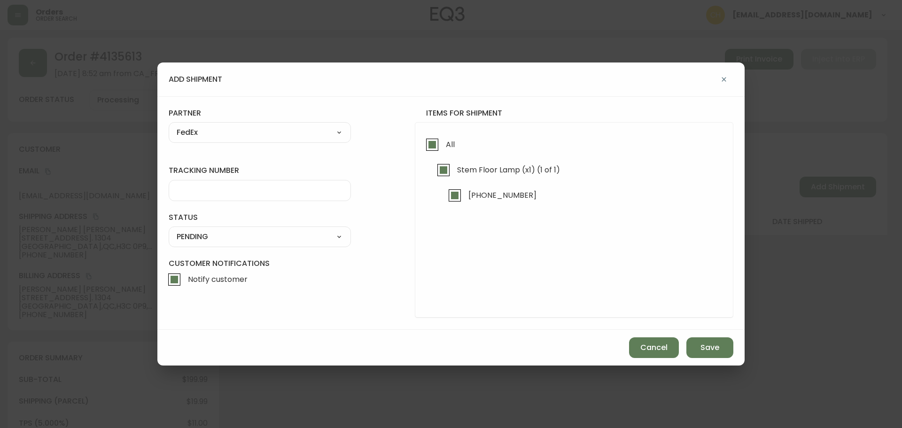
click at [193, 184] on div at bounding box center [260, 190] width 182 height 21
type input "455183579975"
click at [200, 236] on select "SHIPPED PENDING CANCELLED" at bounding box center [260, 237] width 182 height 14
click at [169, 230] on select "SHIPPED PENDING CANCELLED" at bounding box center [260, 237] width 182 height 14
select select "PENDING"
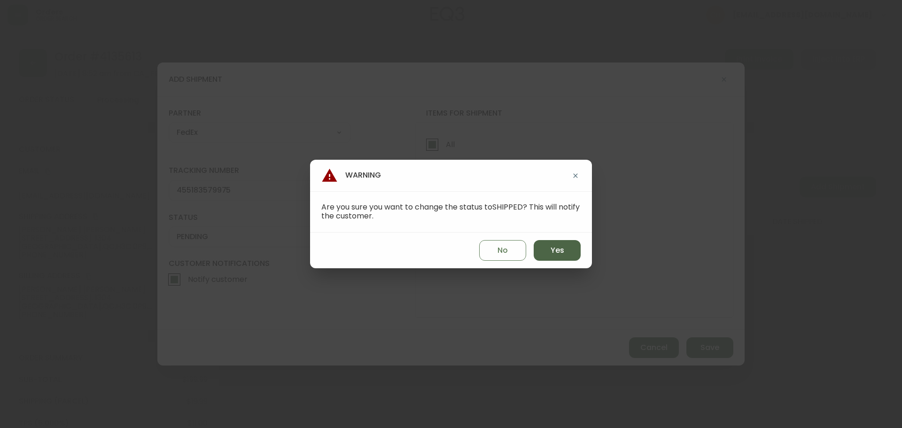
click at [559, 253] on span "Yes" at bounding box center [558, 250] width 14 height 10
type input "SHIPPED"
select select "SHIPPED"
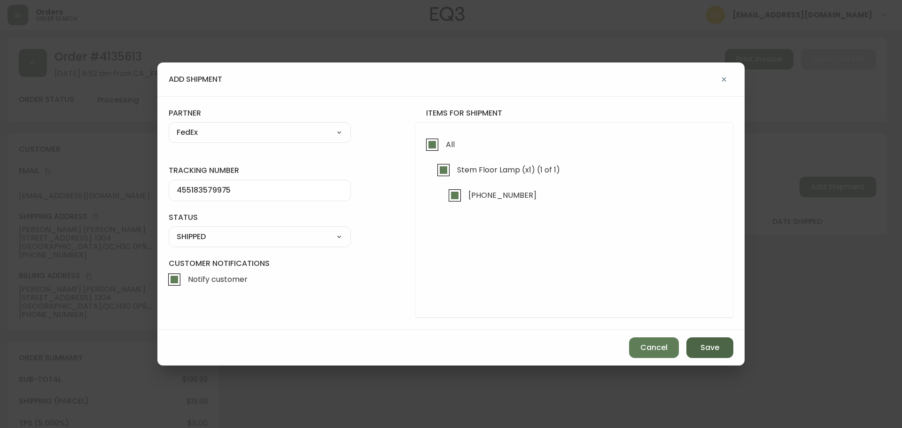
click at [700, 354] on button "Save" at bounding box center [710, 347] width 47 height 21
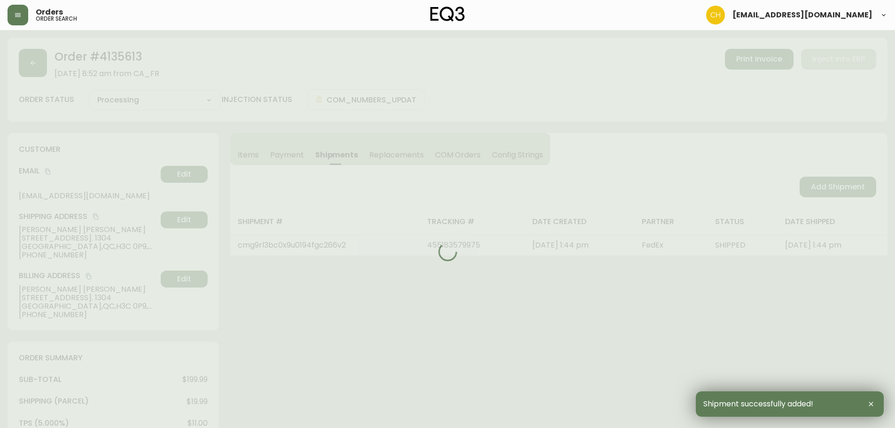
type input "Fully Shipped"
select select "FULLY_SHIPPED"
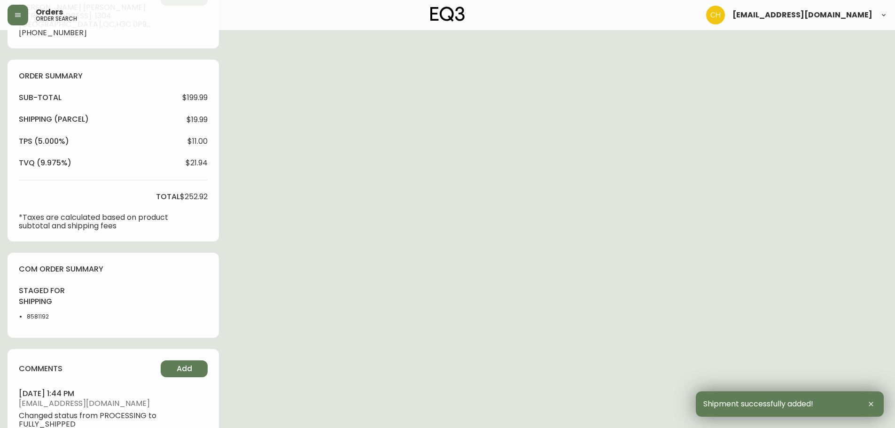
scroll to position [361, 0]
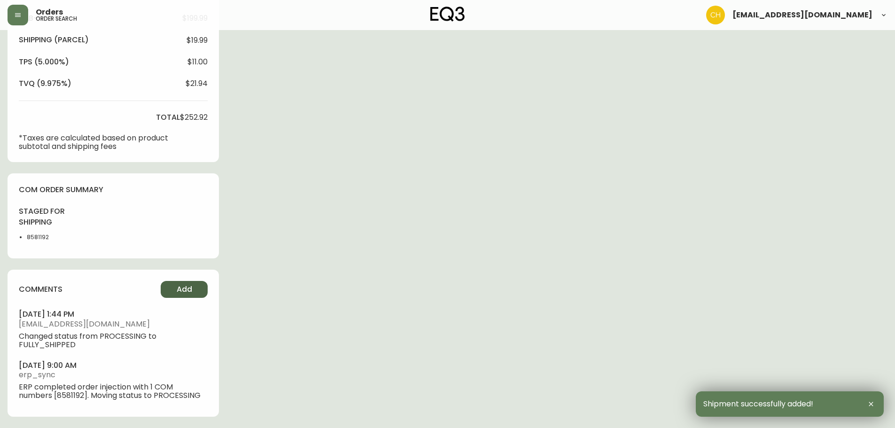
click at [175, 293] on button "Add" at bounding box center [184, 289] width 47 height 17
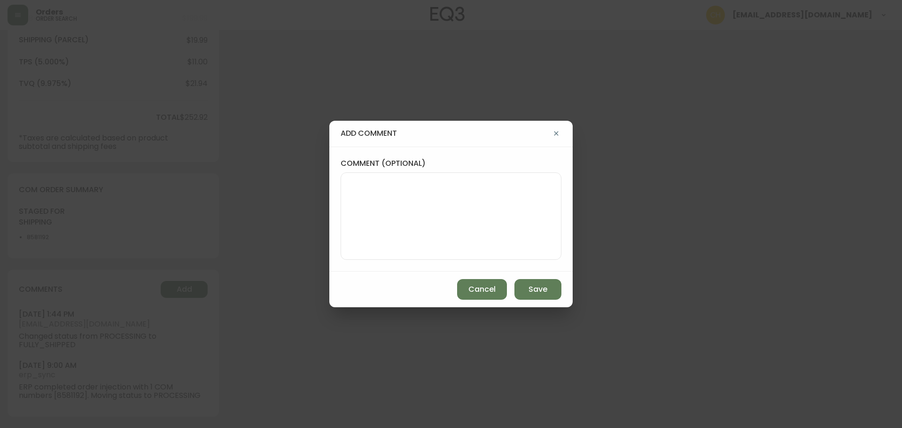
click at [378, 229] on textarea "comment (optional)" at bounding box center [451, 216] width 205 height 75
type textarea "CH"
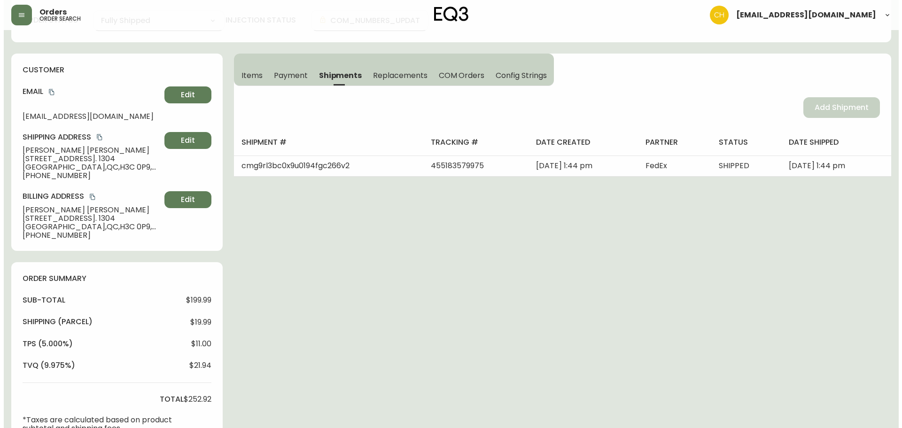
scroll to position [0, 0]
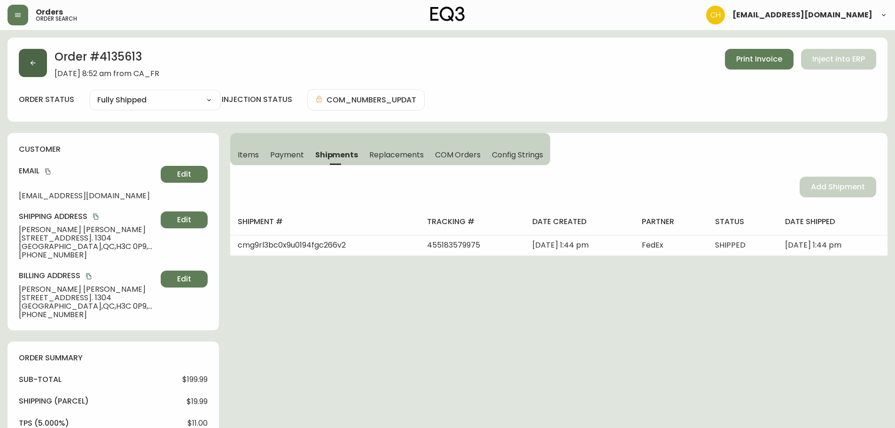
click at [38, 66] on button "button" at bounding box center [33, 63] width 28 height 28
